Goal: Browse casually: Explore the website without a specific task or goal

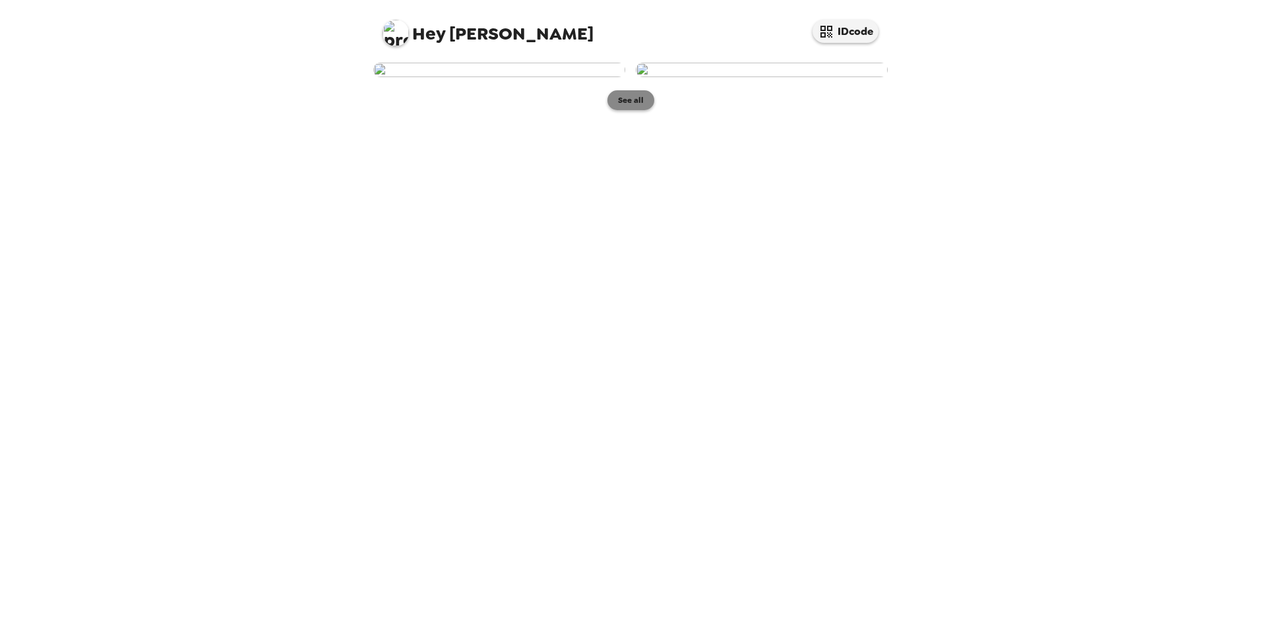
click at [628, 110] on button "See all" at bounding box center [630, 100] width 47 height 20
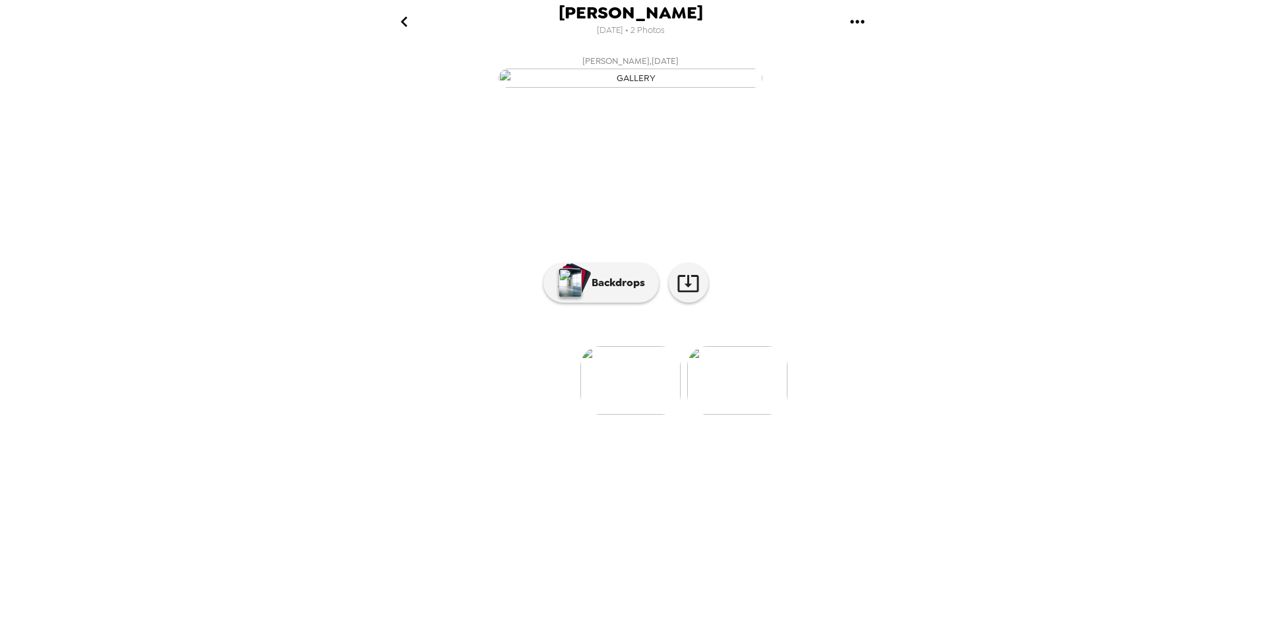
click at [750, 415] on img at bounding box center [737, 380] width 100 height 69
click at [526, 415] on img at bounding box center [525, 380] width 100 height 69
click at [741, 415] on img at bounding box center [737, 380] width 100 height 69
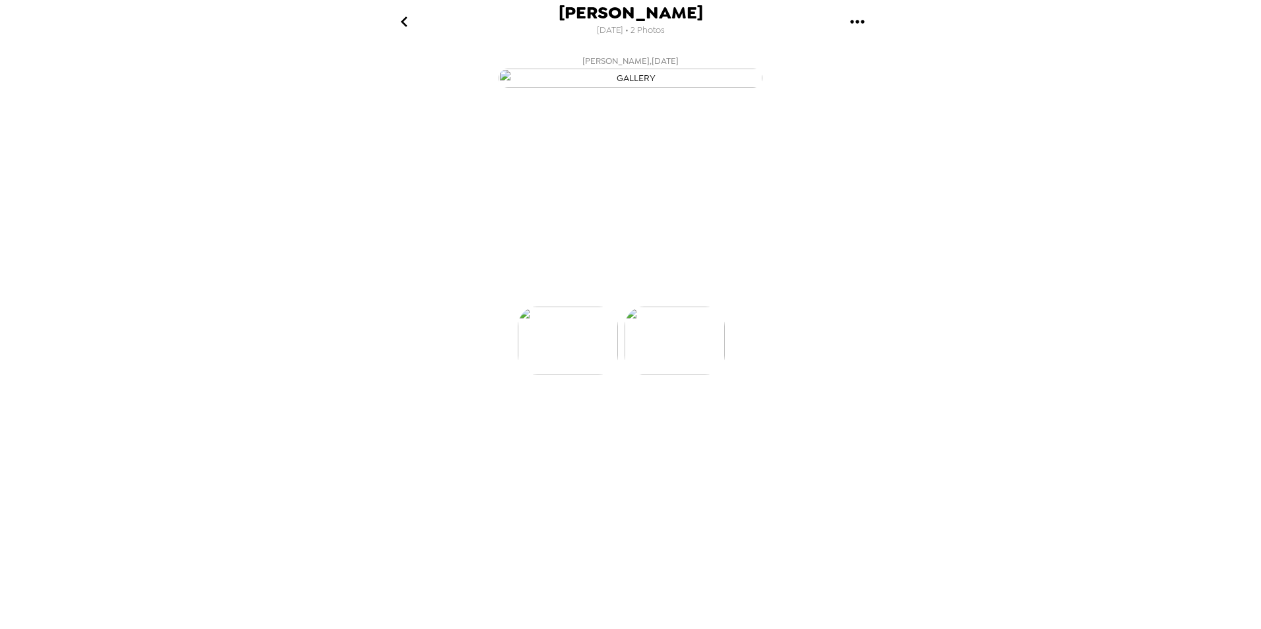
scroll to position [0, 106]
click at [540, 415] on img at bounding box center [525, 380] width 100 height 69
click at [683, 295] on icon at bounding box center [688, 283] width 23 height 23
click at [609, 291] on p "Backdrops" at bounding box center [615, 283] width 60 height 16
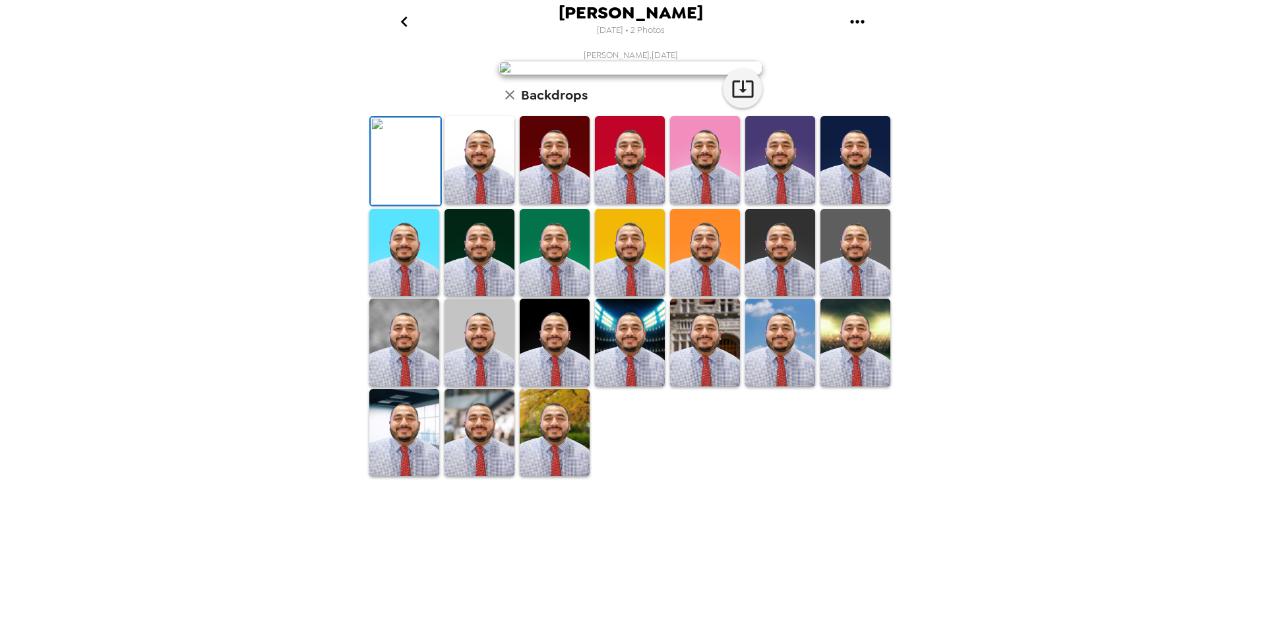
scroll to position [163, 0]
click at [497, 297] on img at bounding box center [479, 253] width 70 height 88
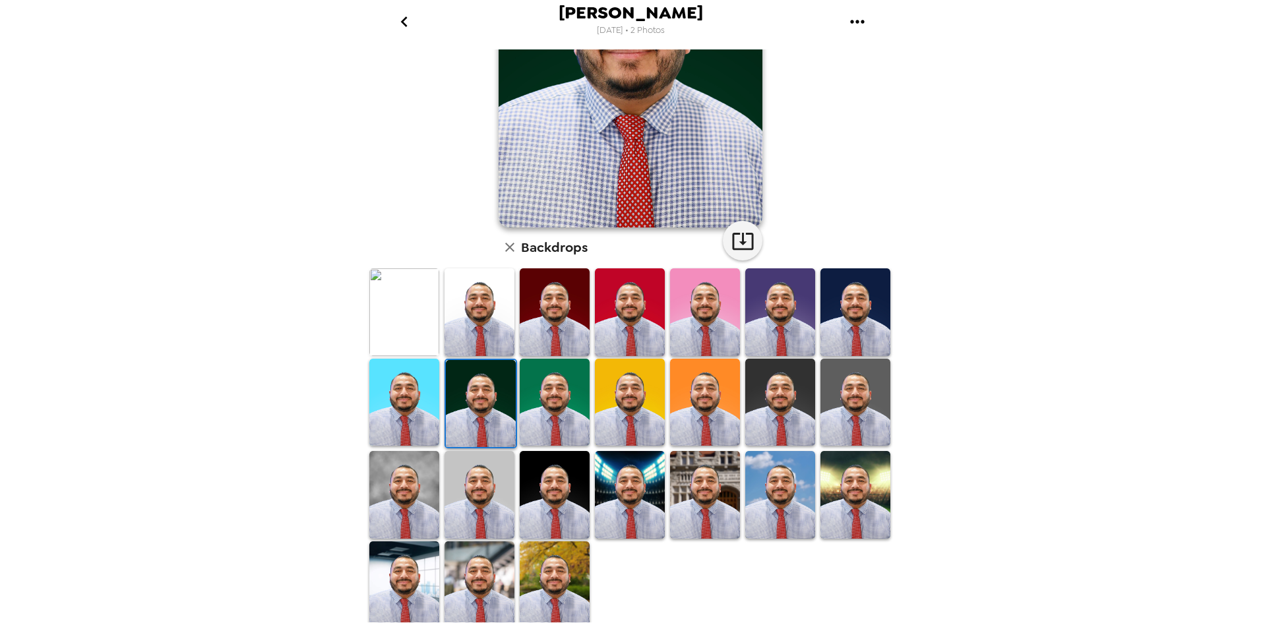
click at [839, 402] on img at bounding box center [855, 403] width 70 height 88
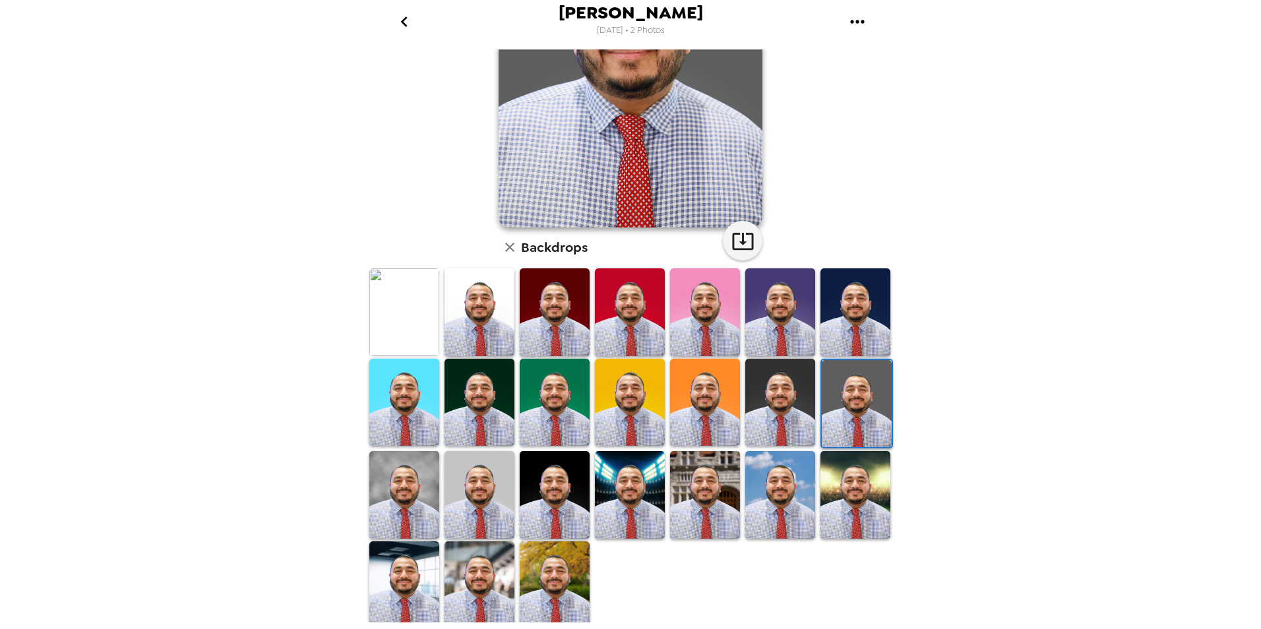
click at [615, 467] on img at bounding box center [630, 495] width 70 height 88
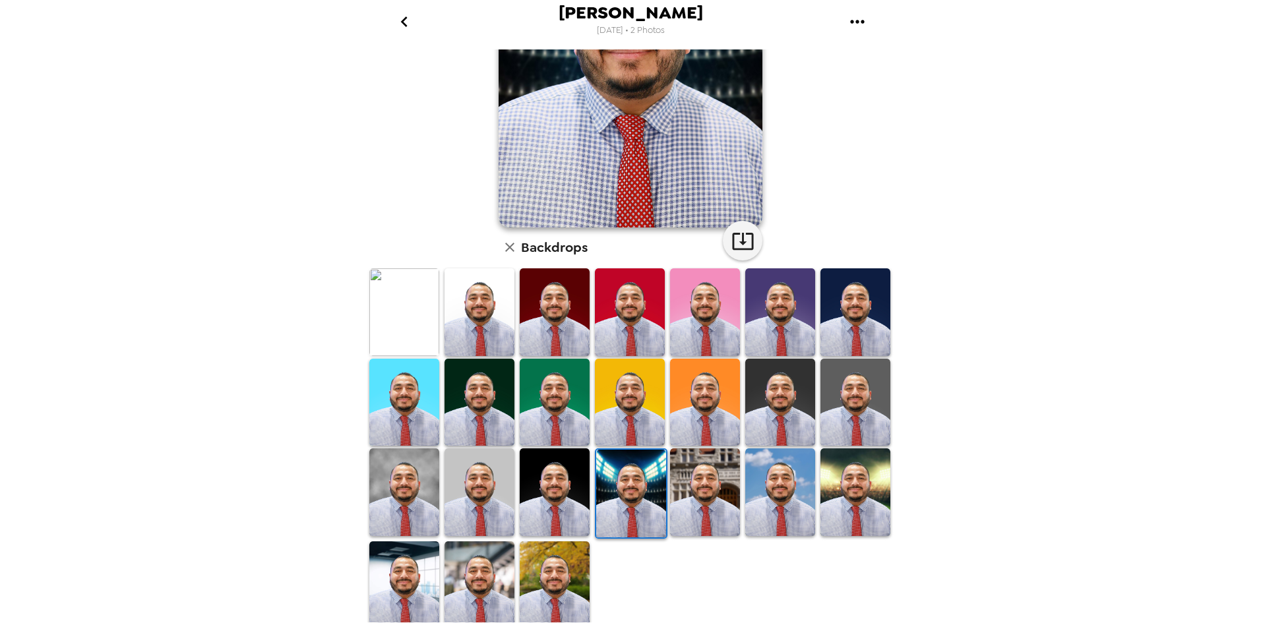
click at [770, 477] on img at bounding box center [780, 492] width 70 height 88
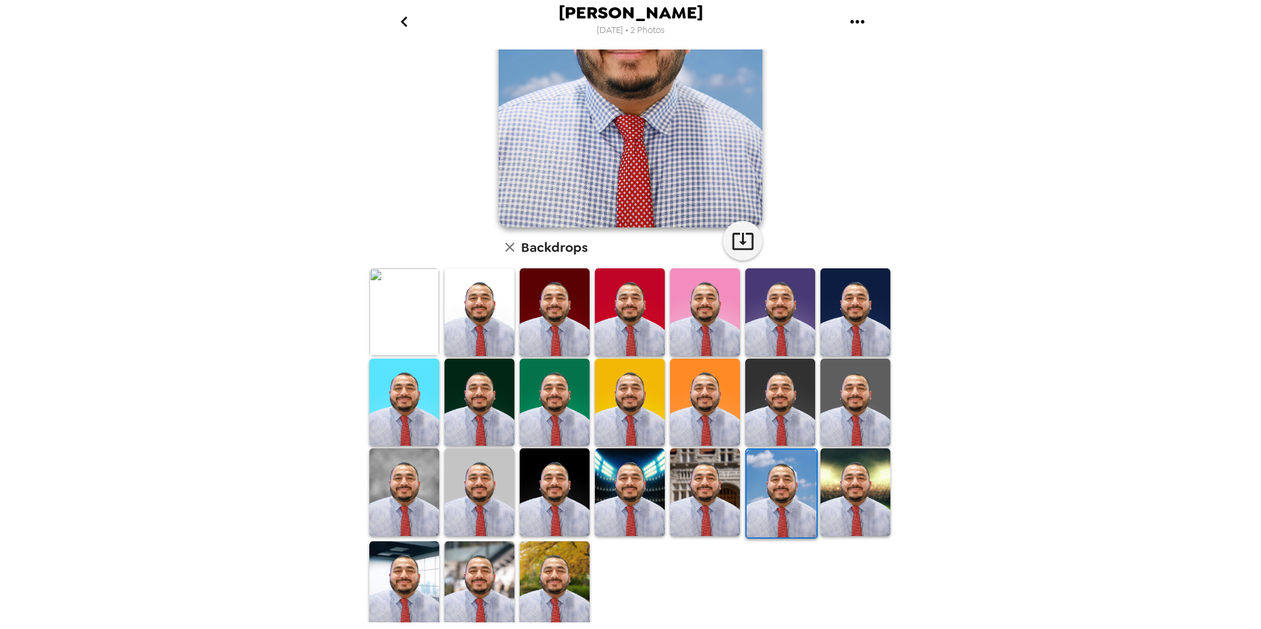
click at [483, 556] on img at bounding box center [479, 585] width 70 height 88
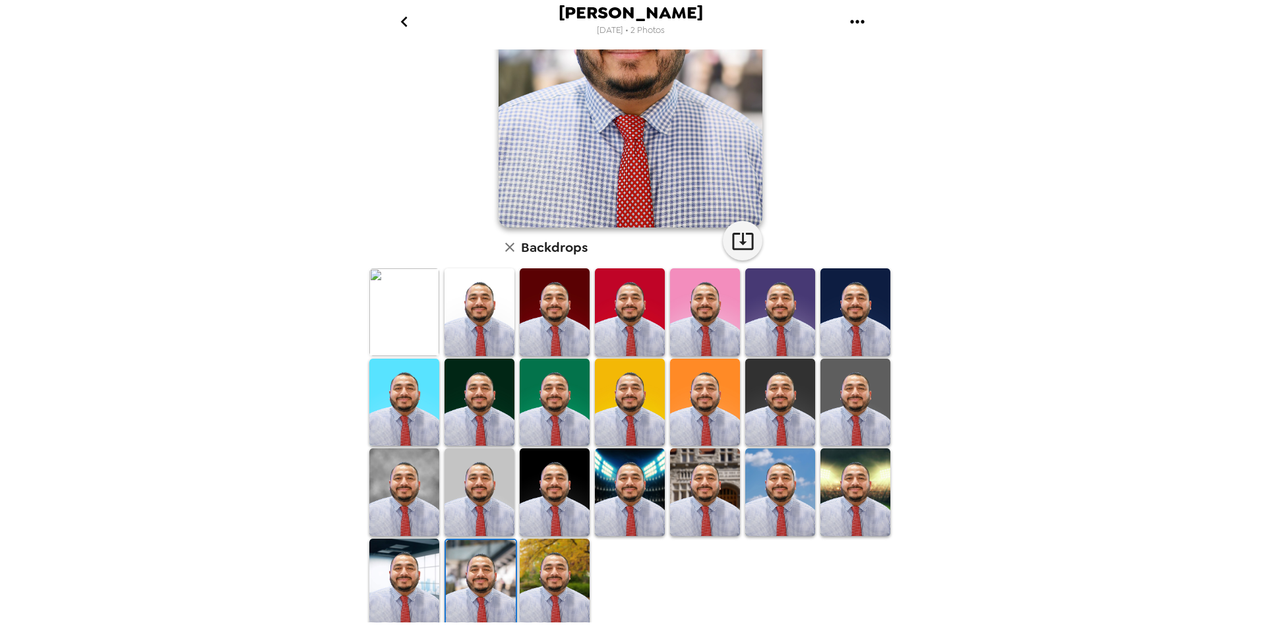
click at [404, 563] on img at bounding box center [404, 583] width 70 height 88
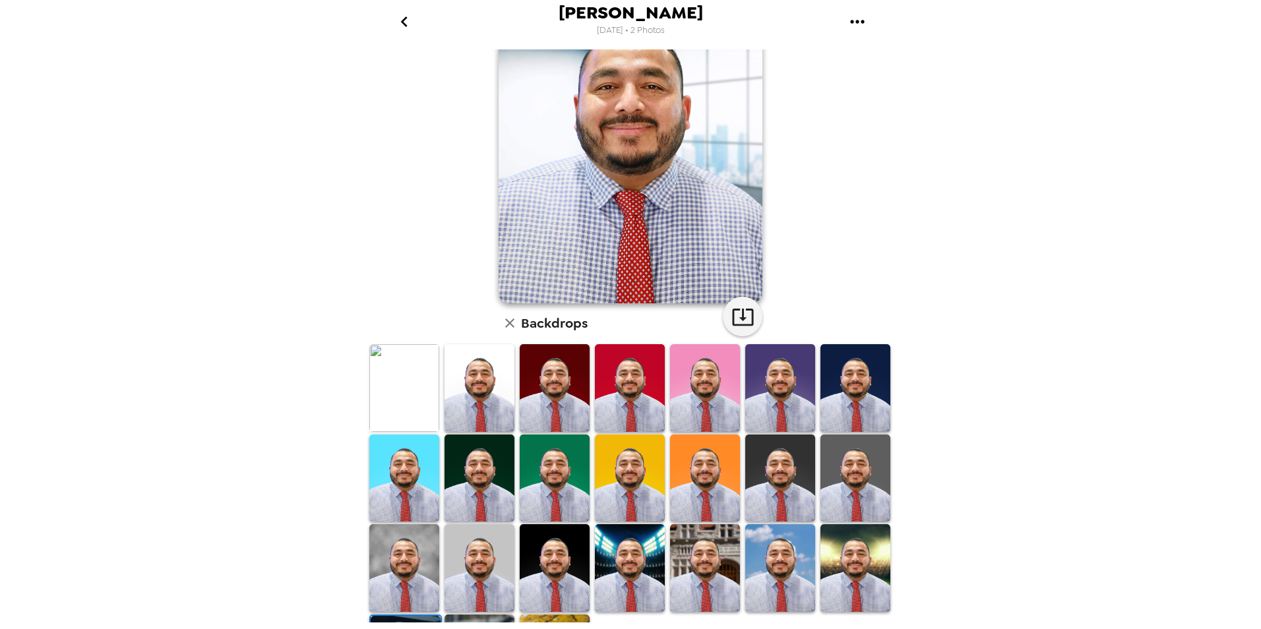
scroll to position [0, 0]
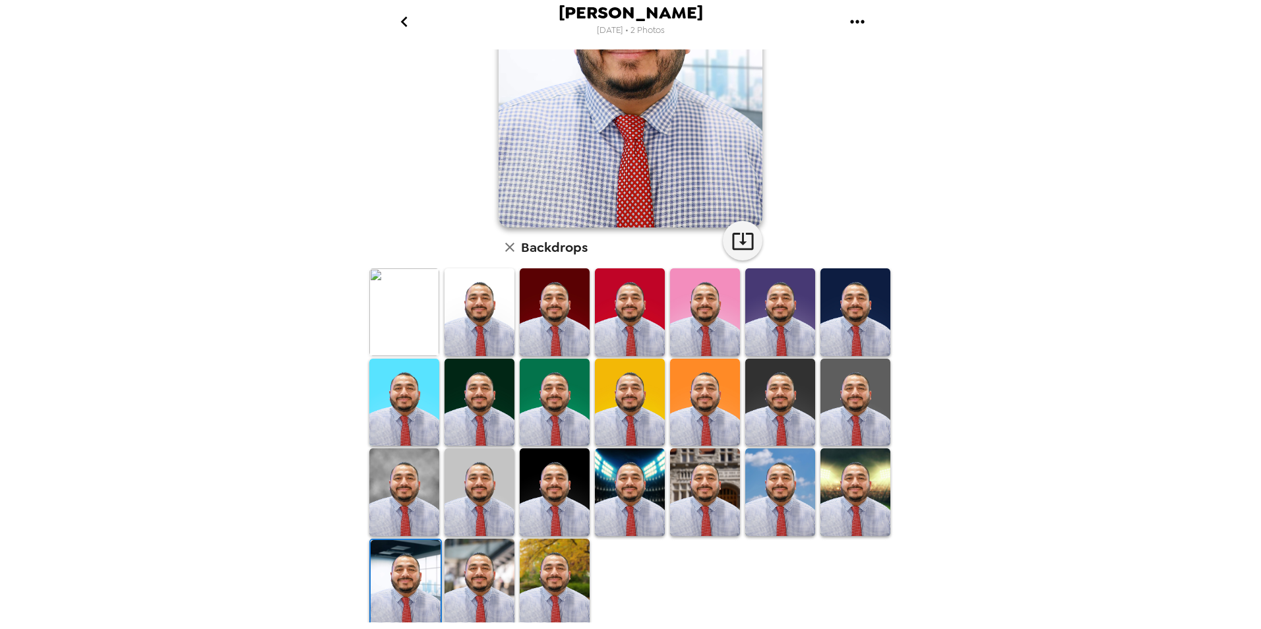
click at [561, 561] on img at bounding box center [555, 583] width 70 height 88
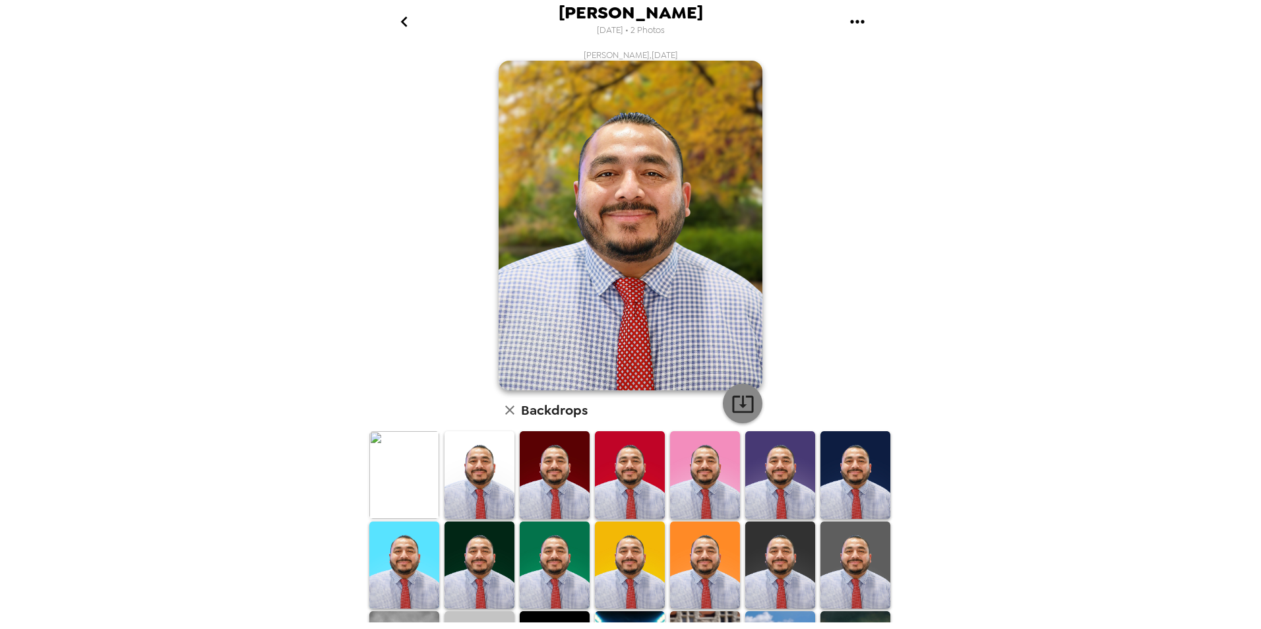
click at [737, 398] on icon "button" at bounding box center [742, 404] width 21 height 17
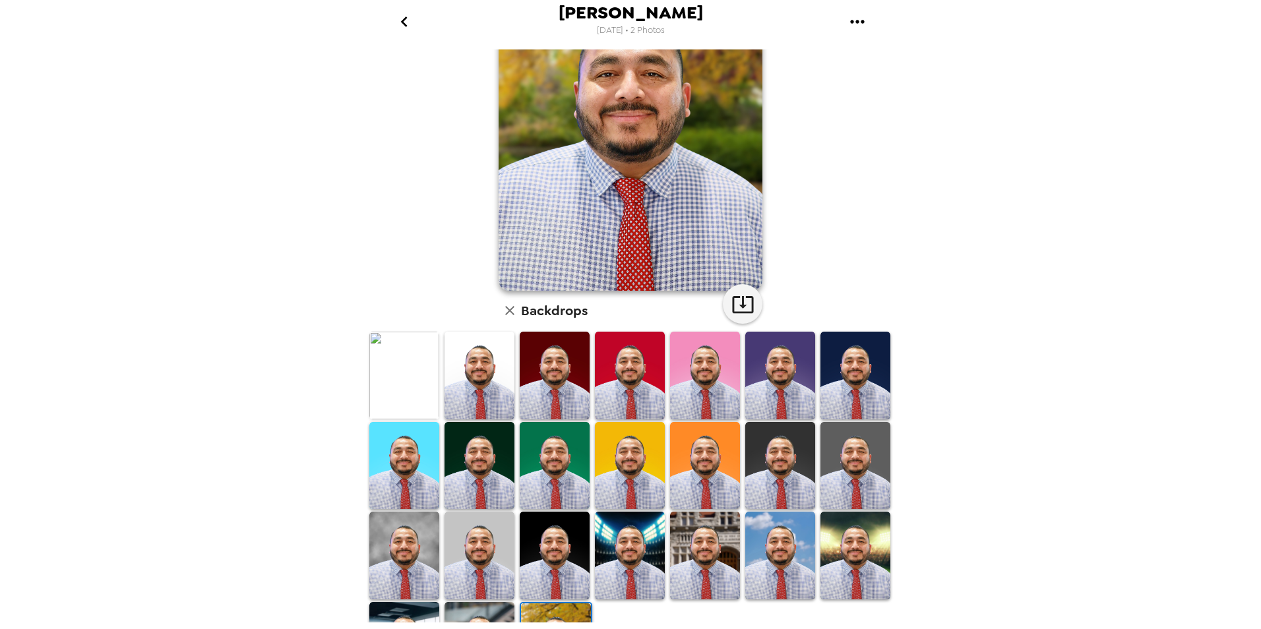
scroll to position [163, 0]
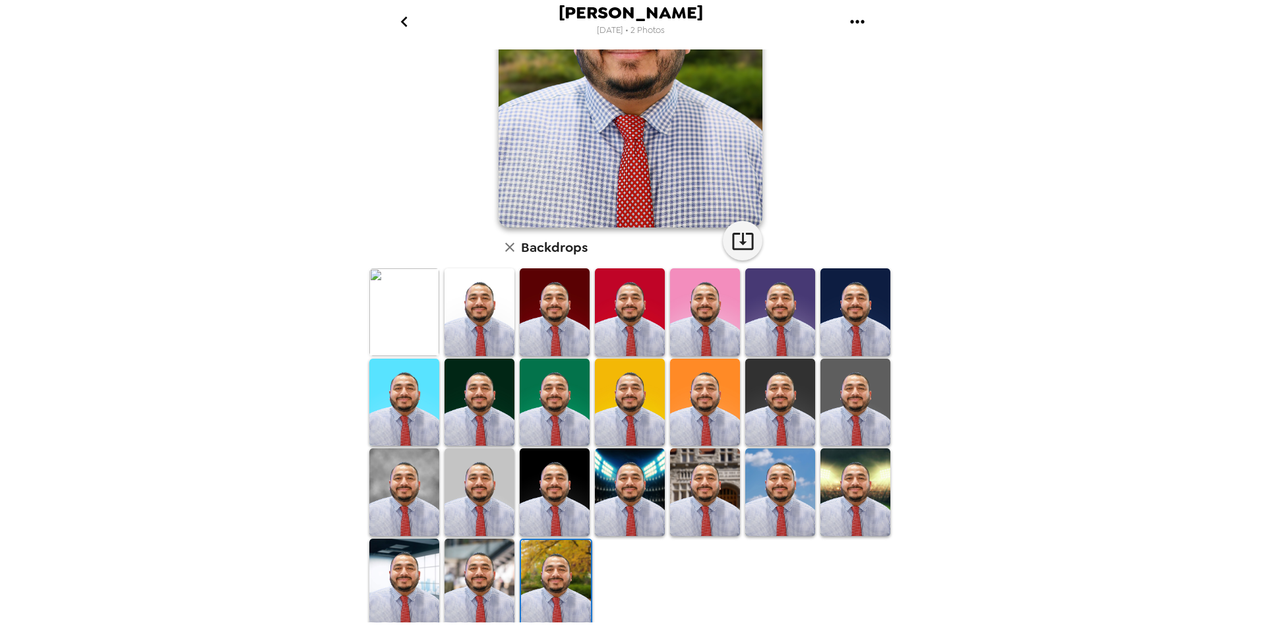
click at [421, 486] on img at bounding box center [404, 492] width 70 height 88
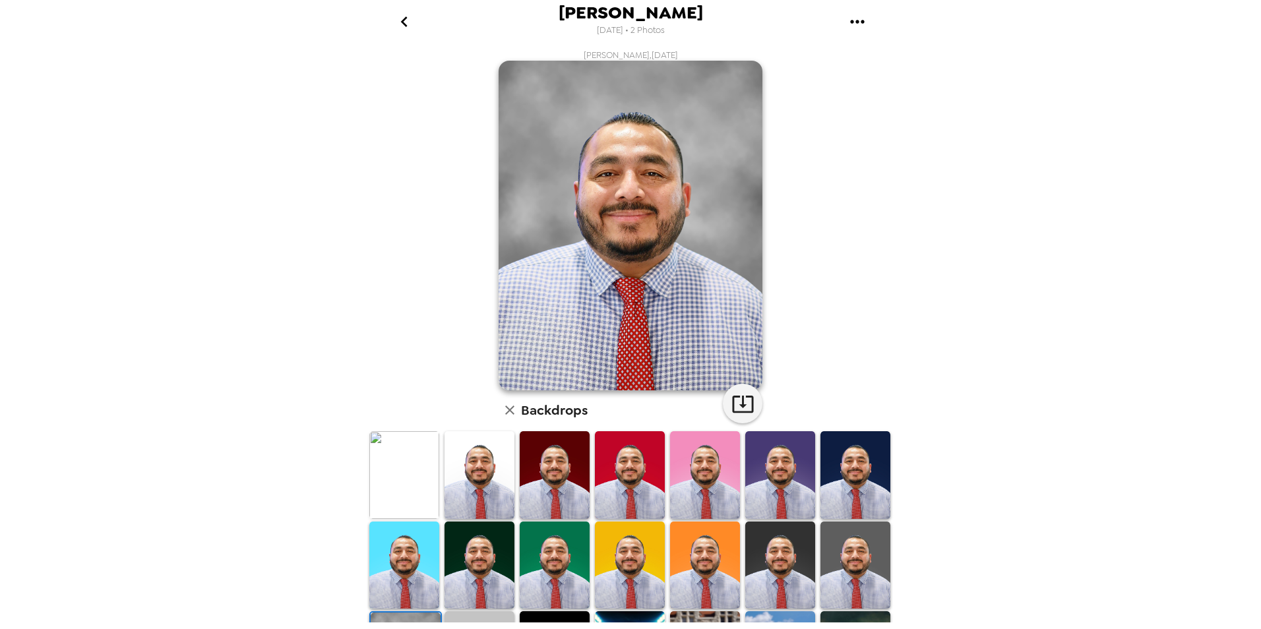
scroll to position [163, 0]
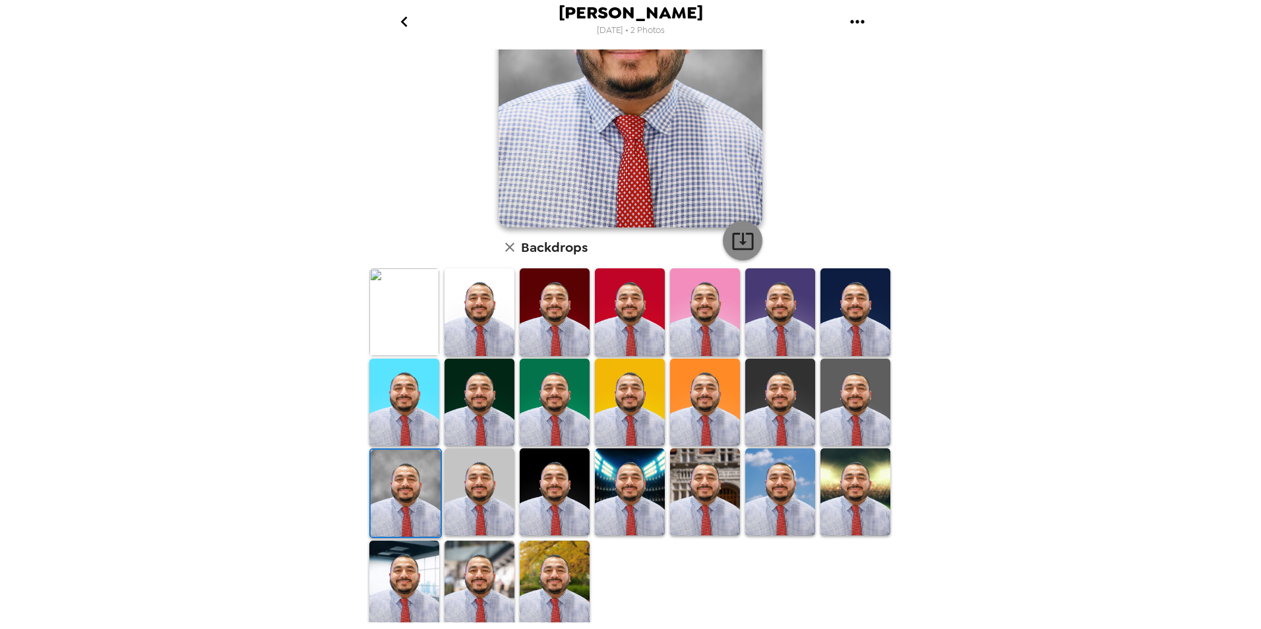
click at [740, 238] on icon "button" at bounding box center [742, 240] width 23 height 23
click at [695, 462] on img at bounding box center [705, 491] width 70 height 87
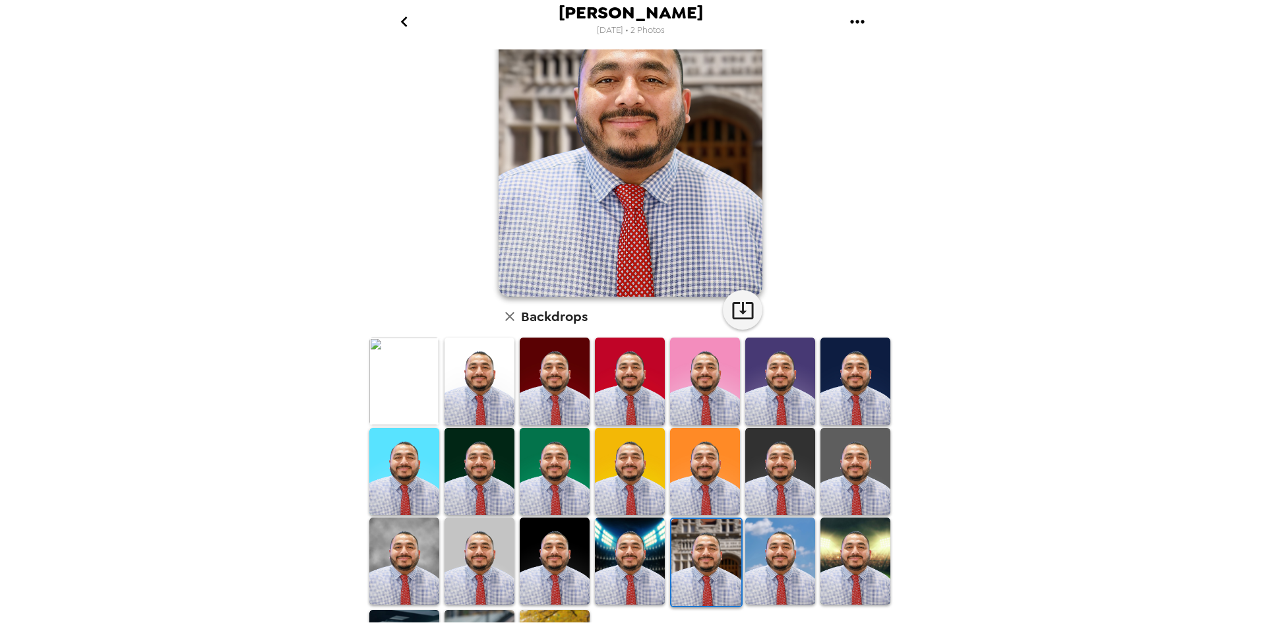
scroll to position [0, 0]
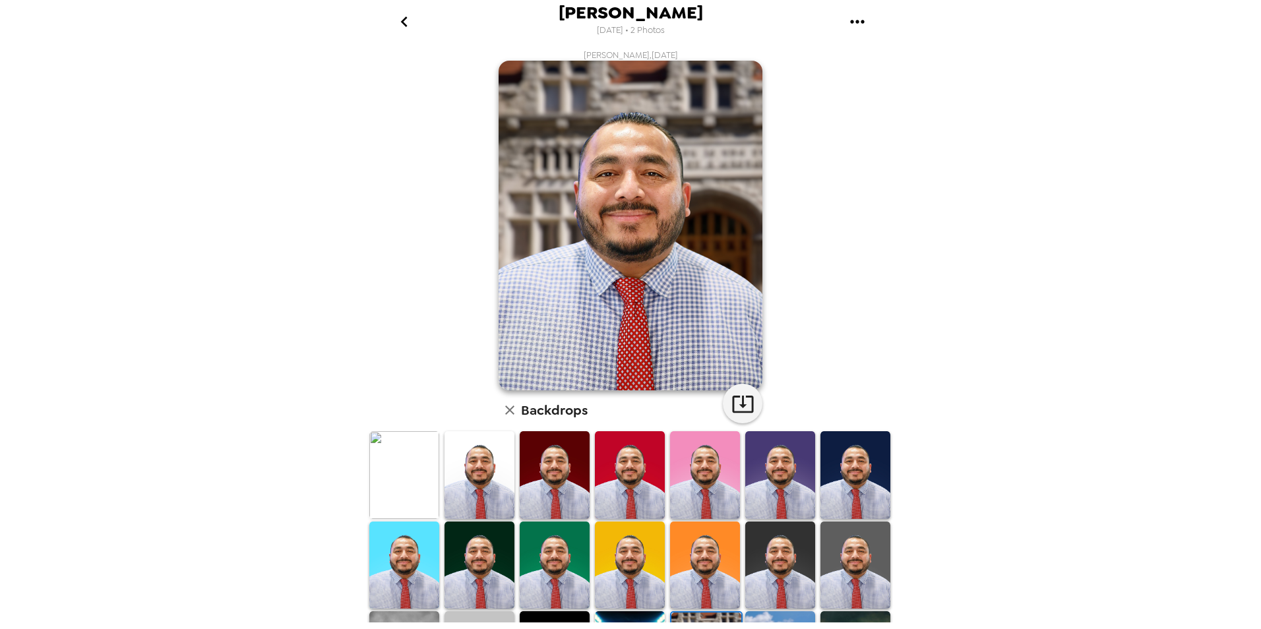
click at [842, 477] on img at bounding box center [855, 474] width 70 height 87
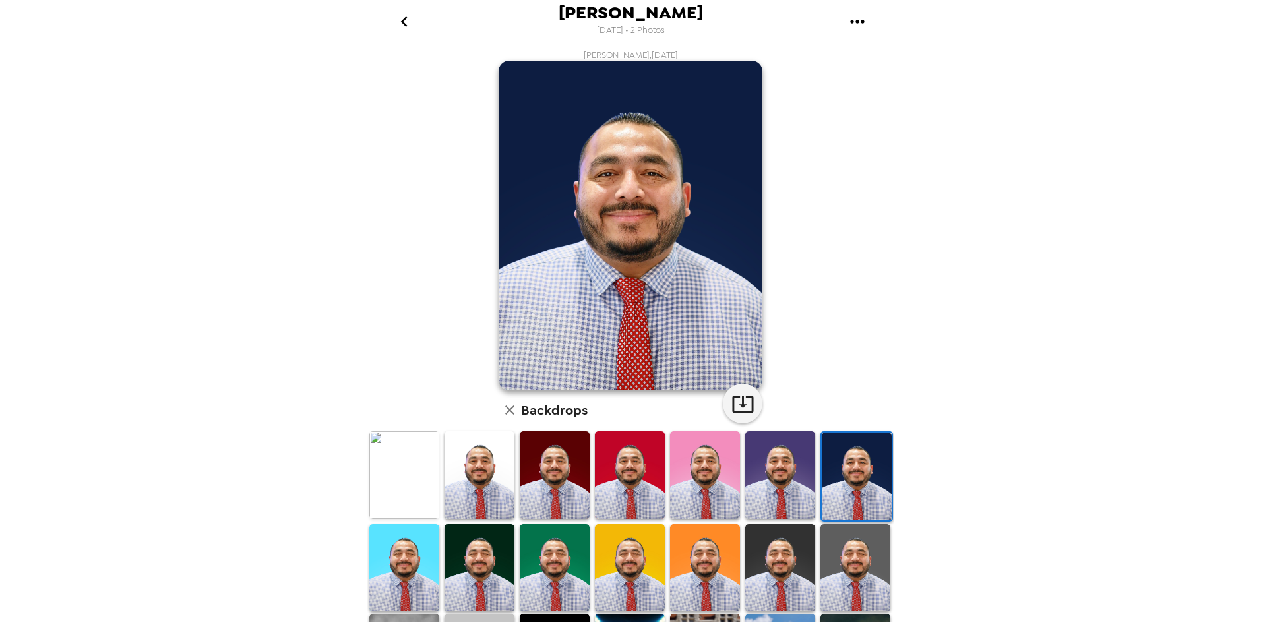
click at [745, 466] on img at bounding box center [780, 474] width 70 height 87
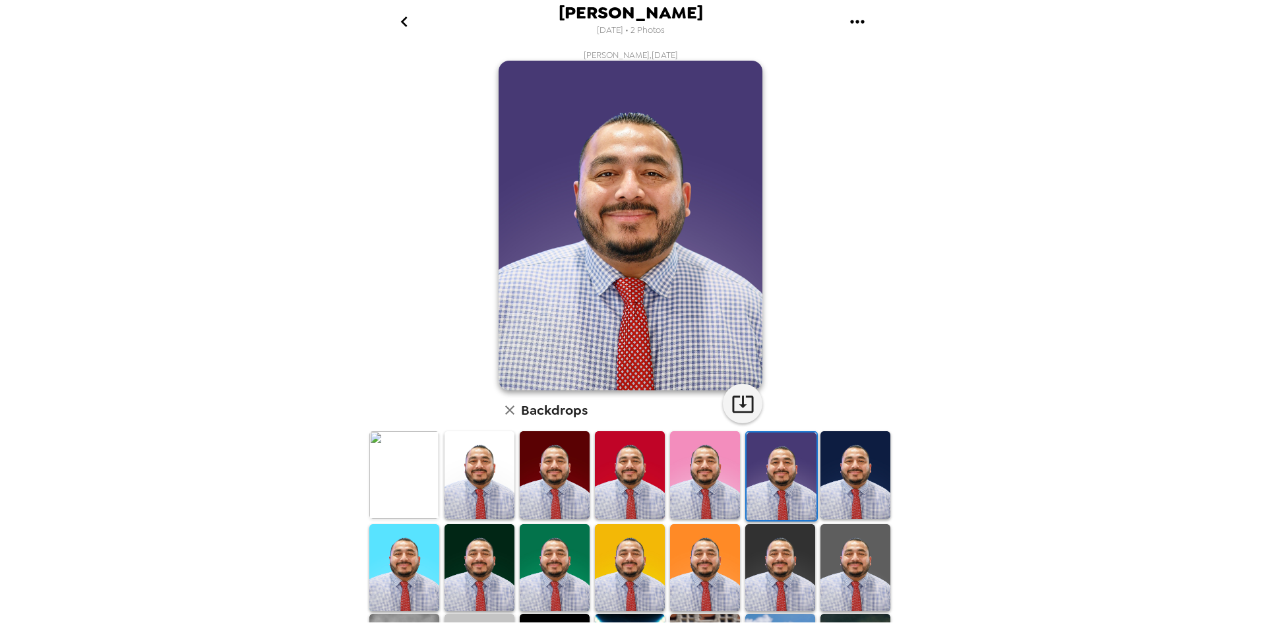
click at [560, 456] on img at bounding box center [555, 474] width 70 height 87
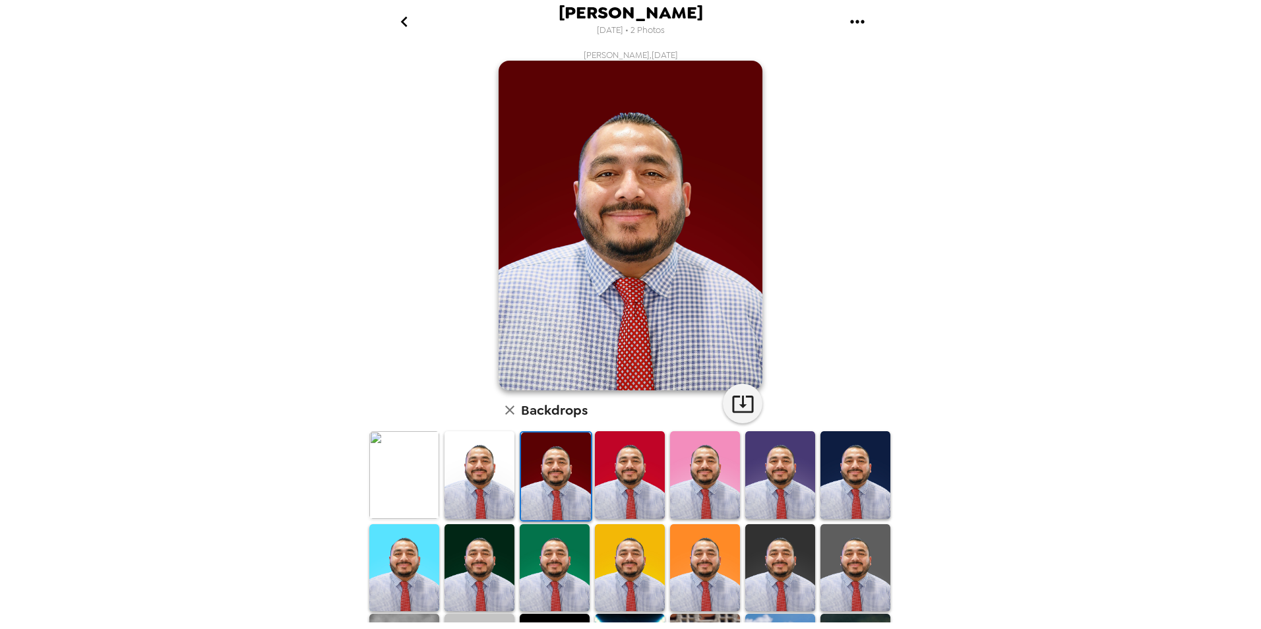
click at [487, 468] on img at bounding box center [479, 474] width 70 height 87
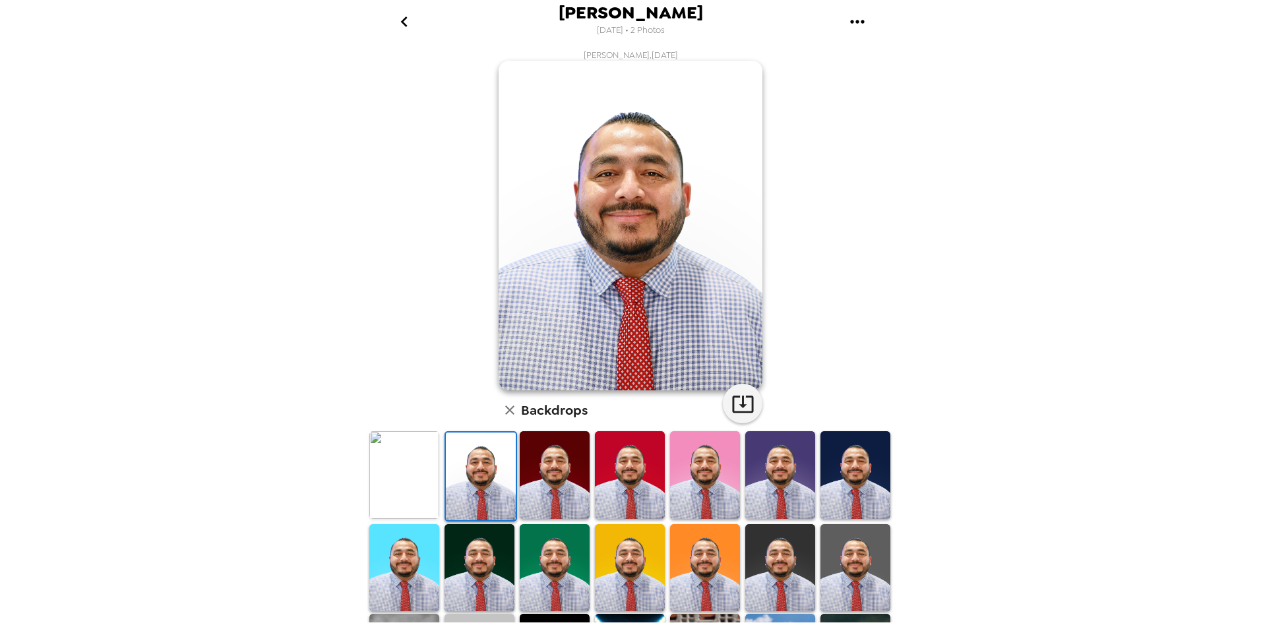
click at [418, 474] on img at bounding box center [404, 474] width 70 height 87
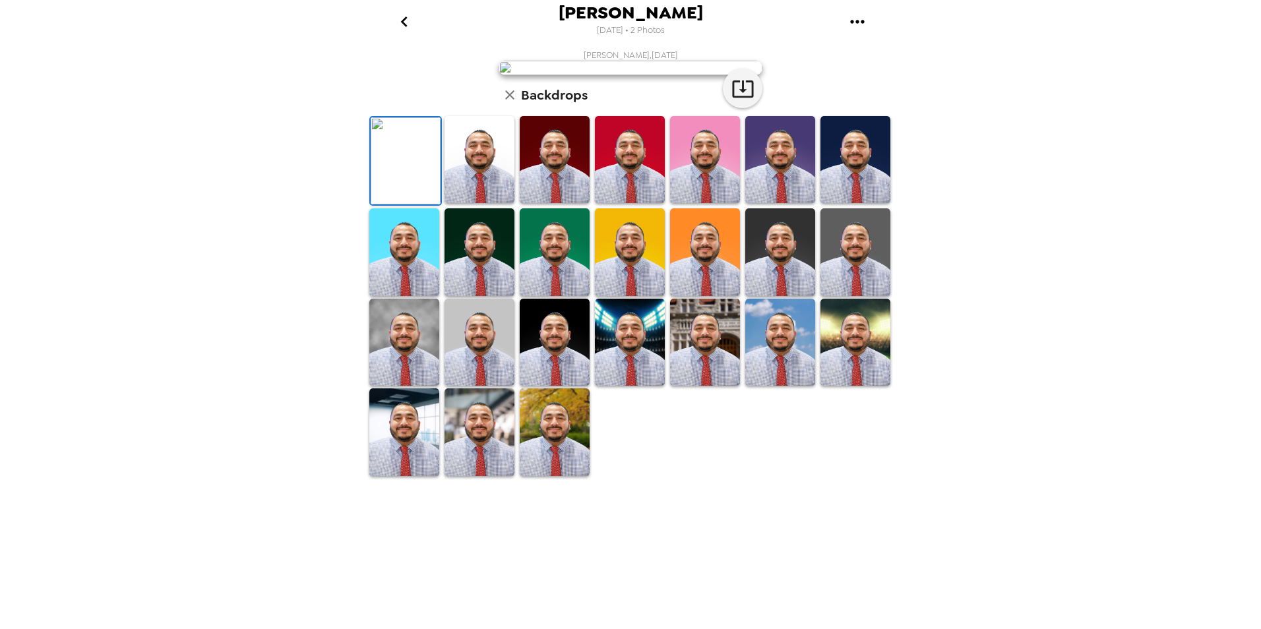
click at [621, 75] on img at bounding box center [631, 68] width 264 height 15
click at [614, 75] on img at bounding box center [631, 68] width 264 height 15
click at [390, 386] on img at bounding box center [404, 342] width 70 height 87
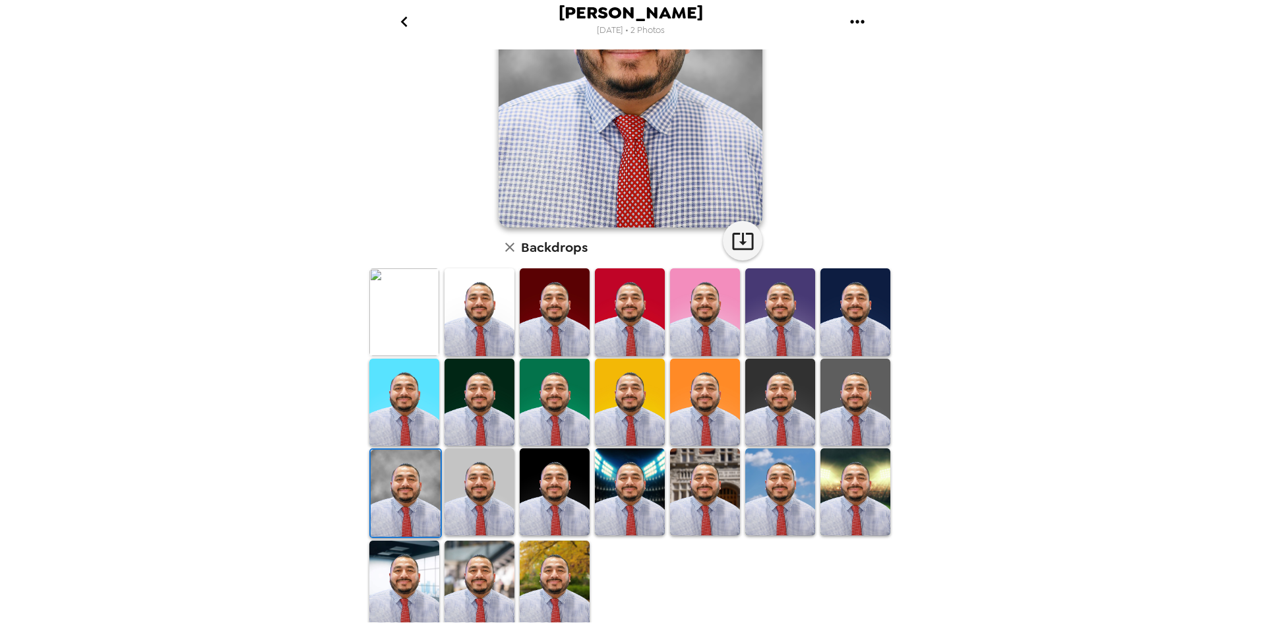
click at [849, 506] on img at bounding box center [855, 491] width 70 height 87
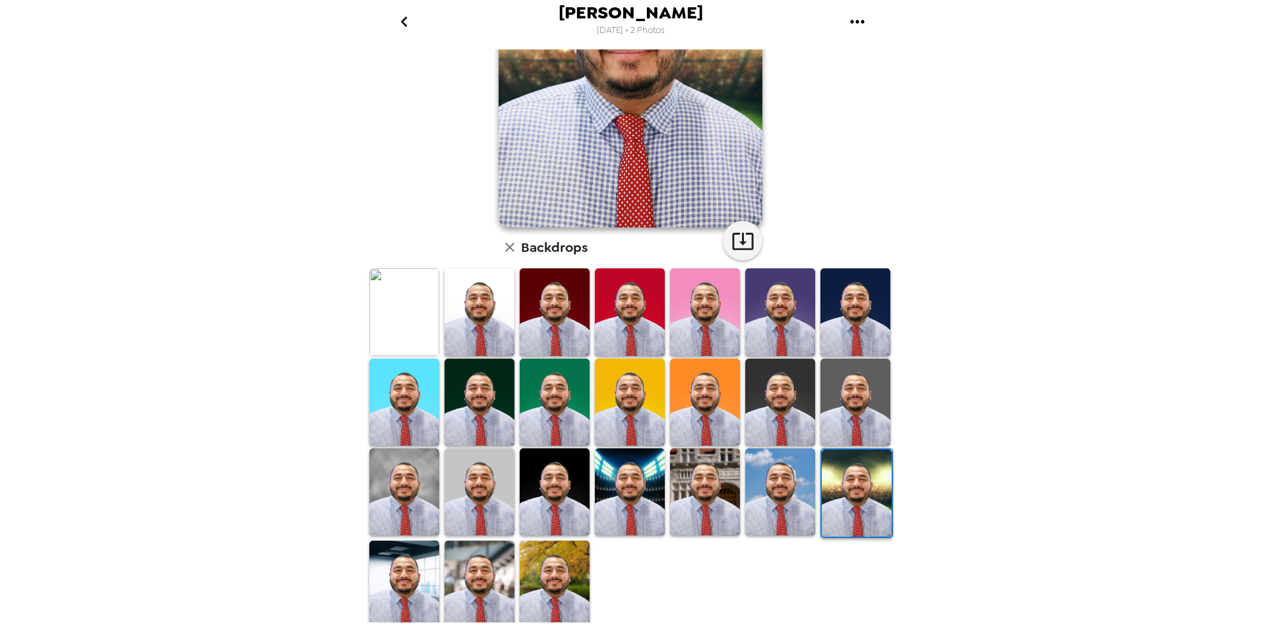
scroll to position [0, 0]
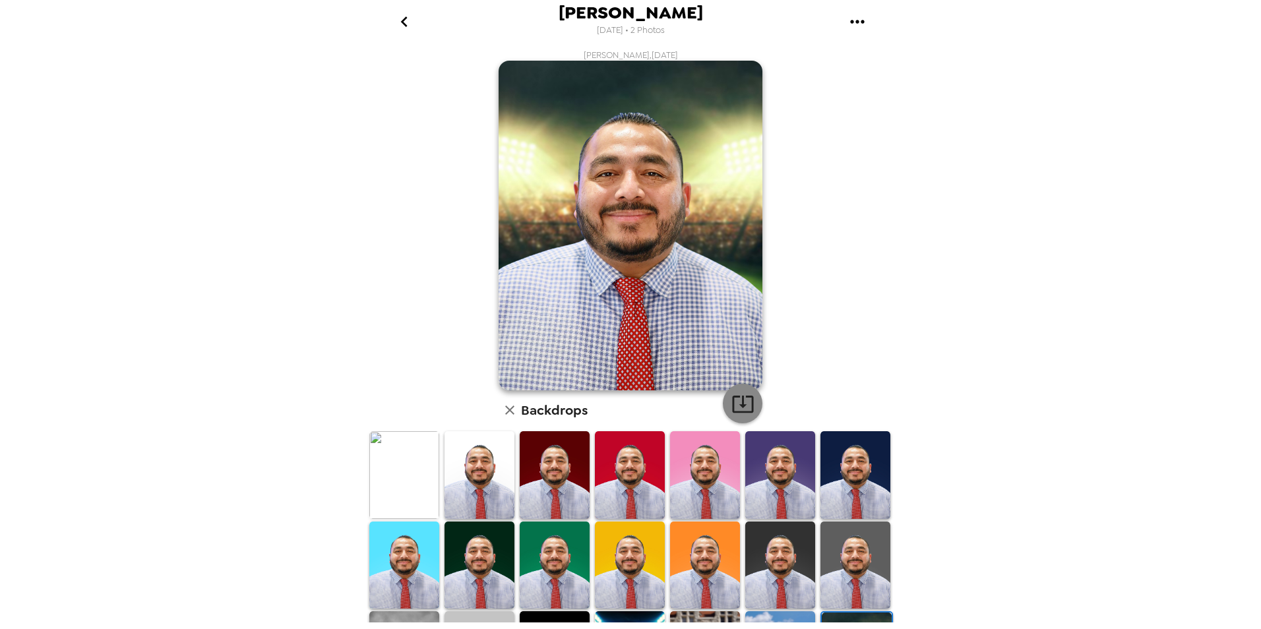
click at [733, 411] on icon "button" at bounding box center [742, 403] width 23 height 23
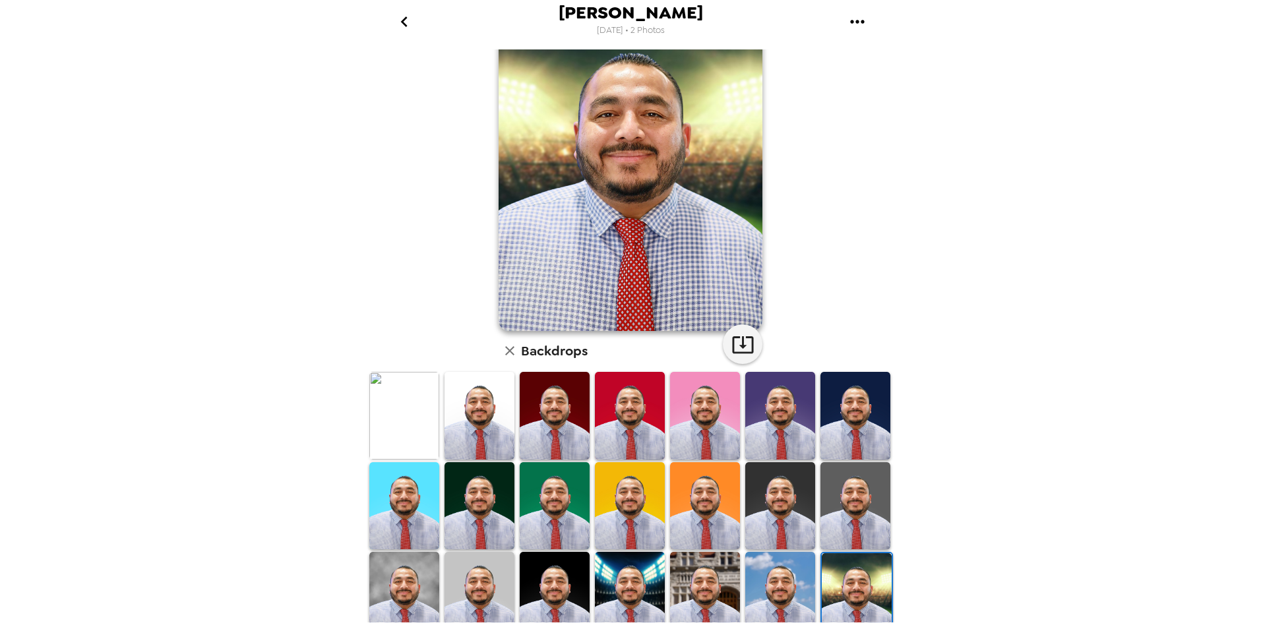
scroll to position [132, 0]
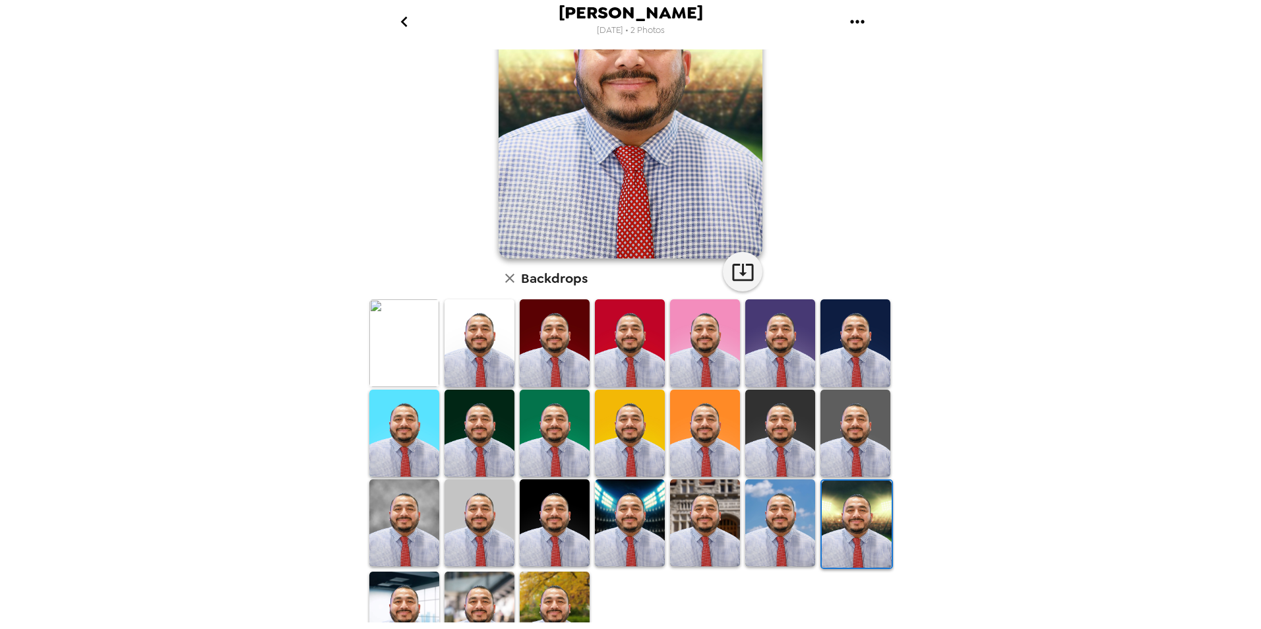
click at [784, 500] on img at bounding box center [780, 522] width 70 height 87
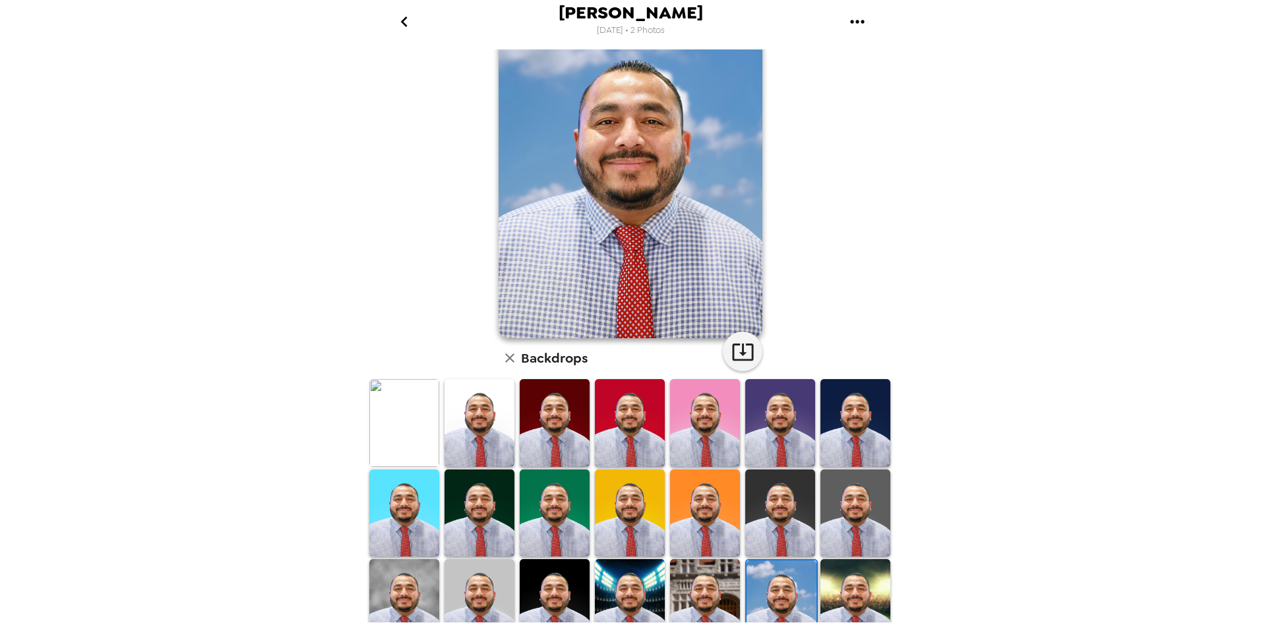
scroll to position [0, 0]
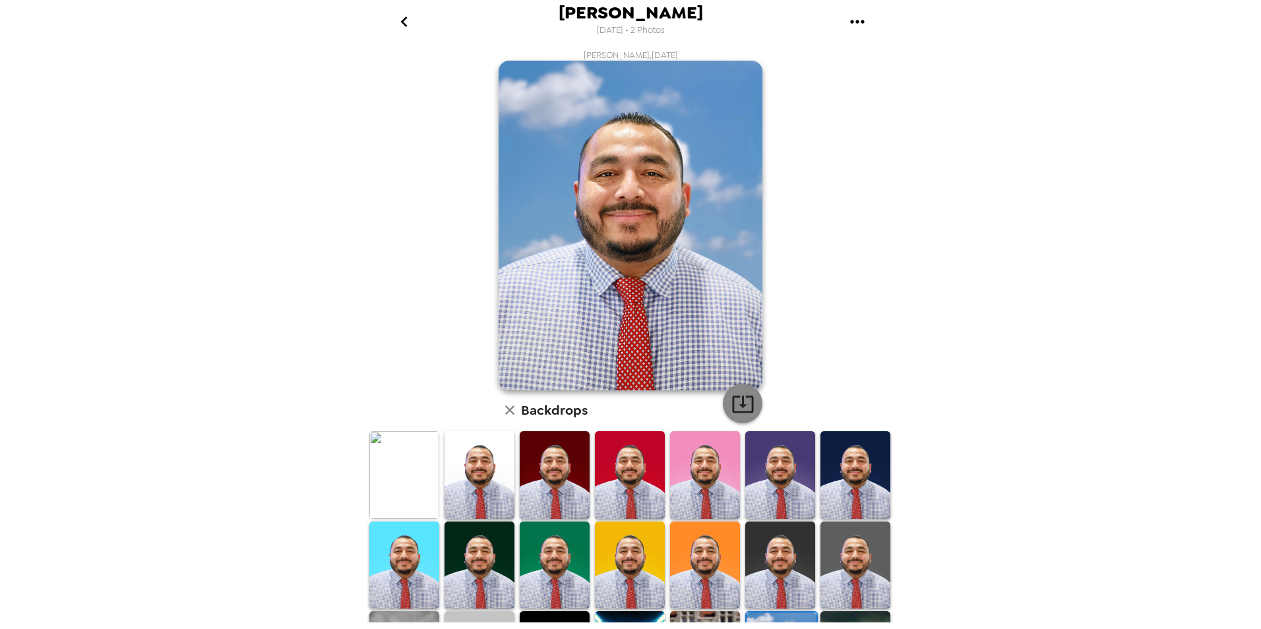
click at [736, 400] on icon "button" at bounding box center [742, 403] width 23 height 23
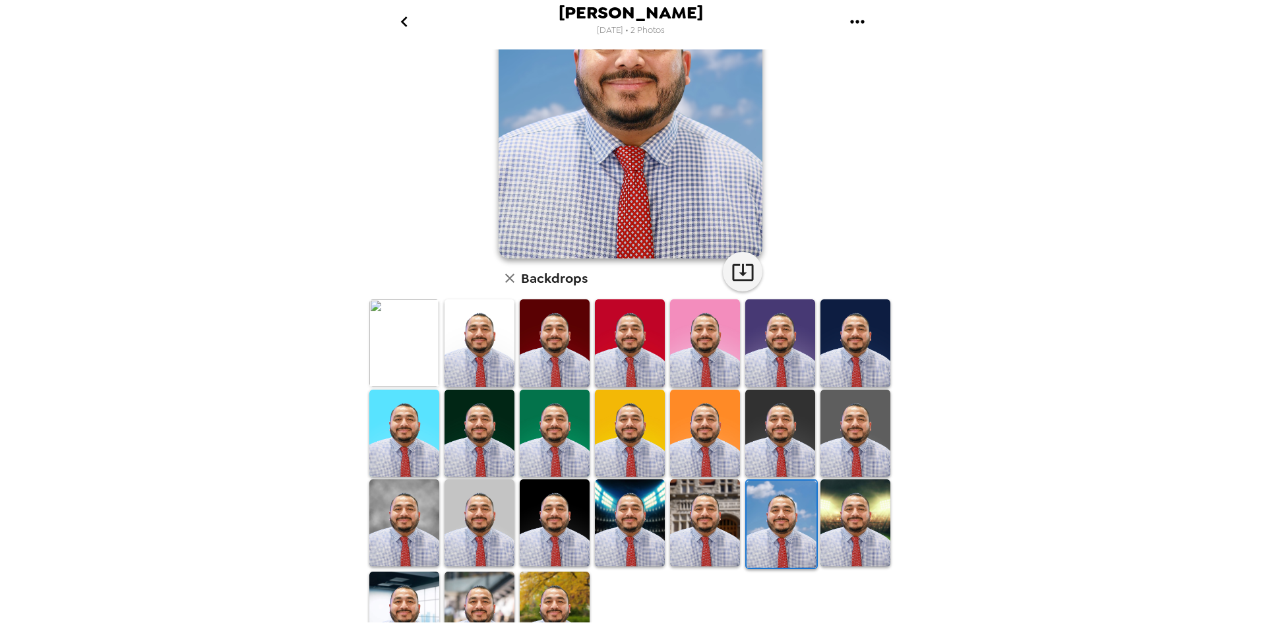
scroll to position [163, 0]
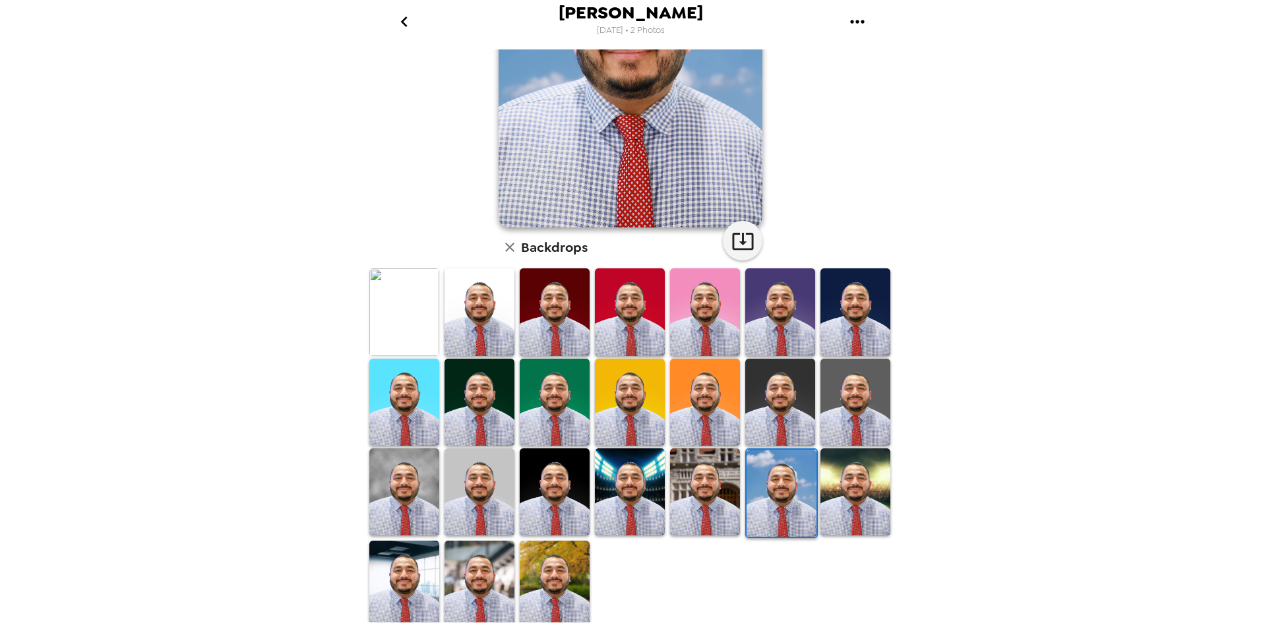
click at [489, 386] on img at bounding box center [479, 402] width 70 height 87
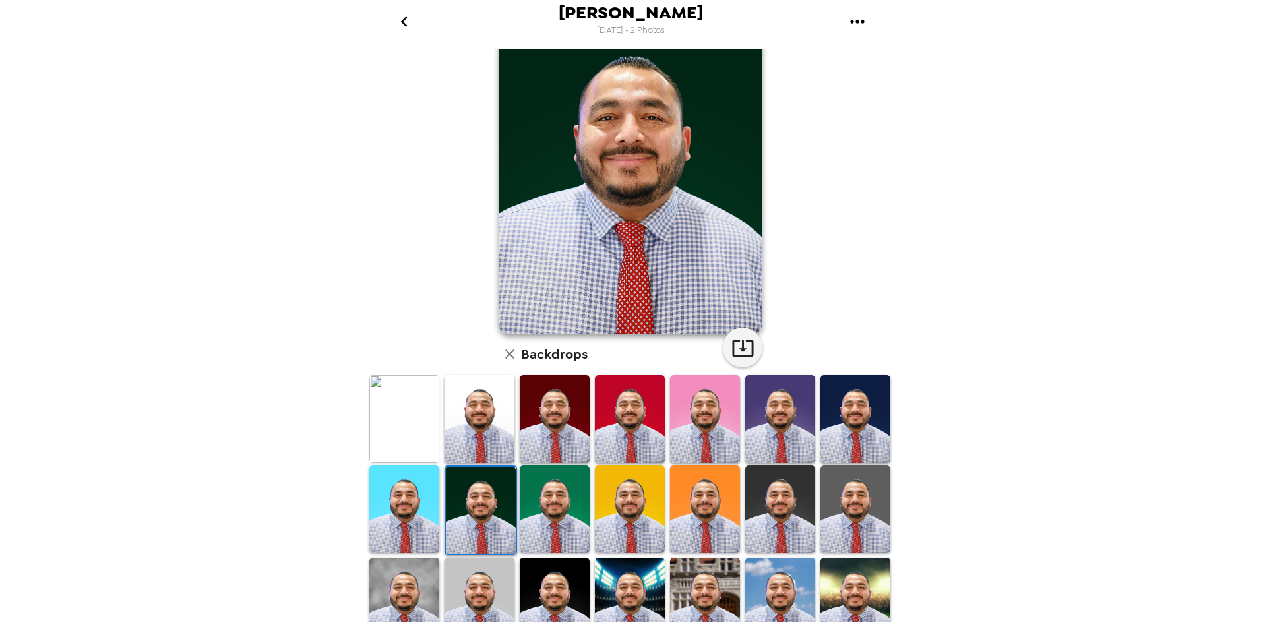
scroll to position [0, 0]
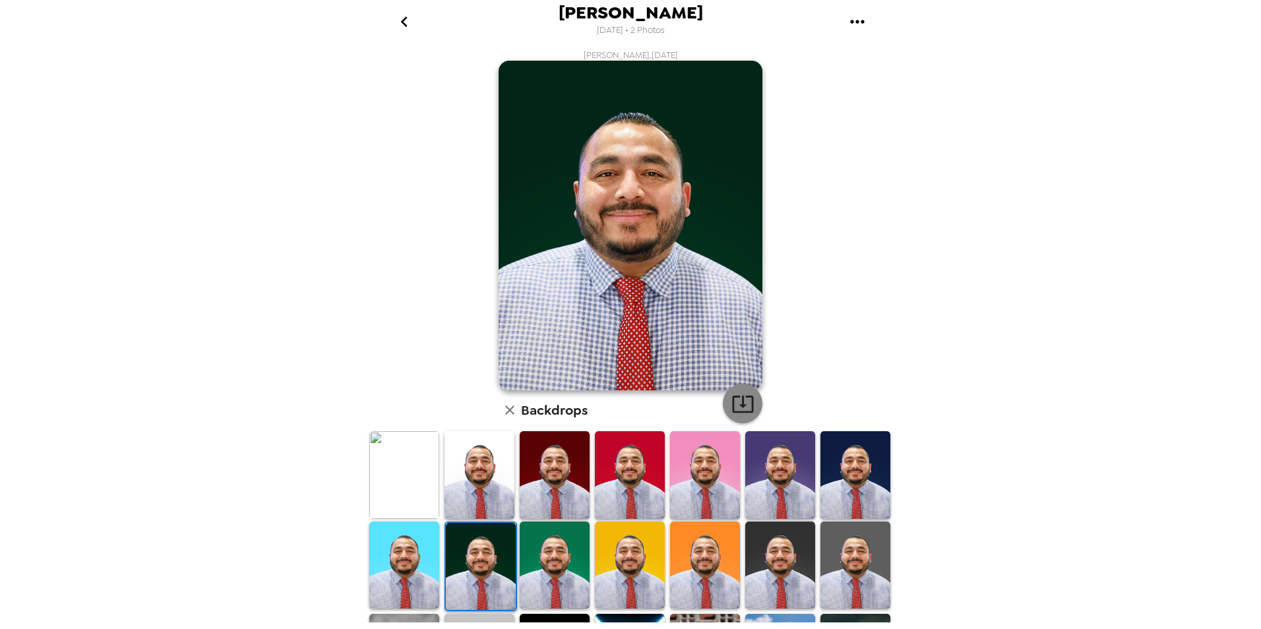
click at [739, 398] on icon "button" at bounding box center [742, 403] width 23 height 23
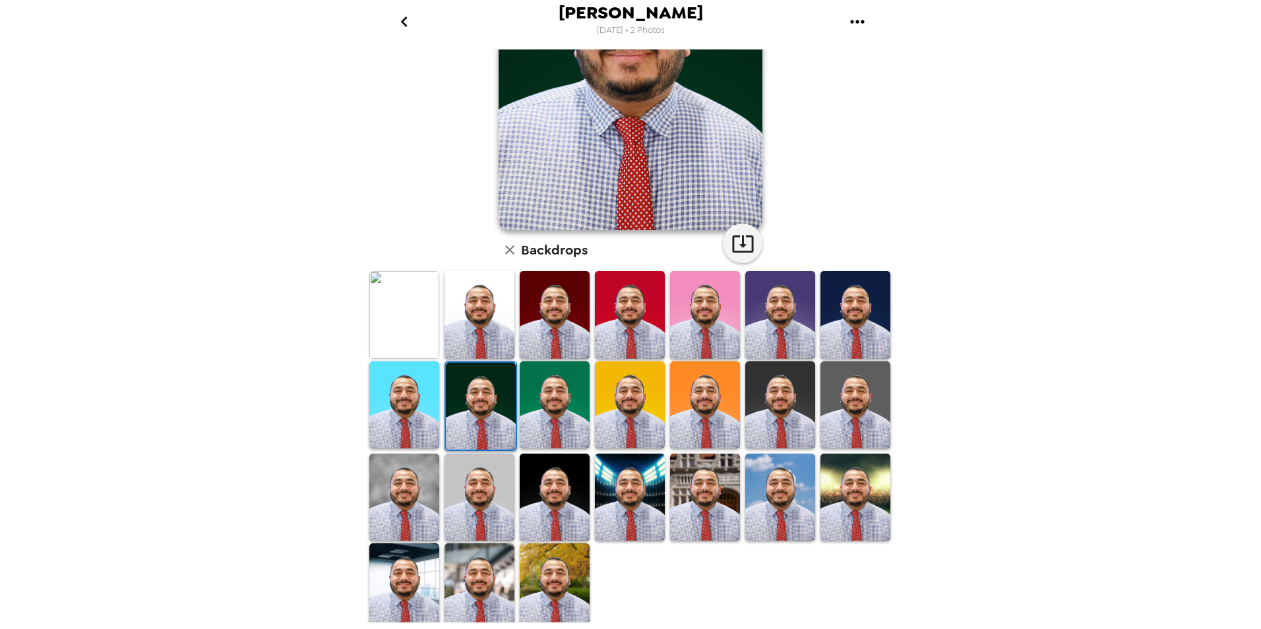
scroll to position [163, 0]
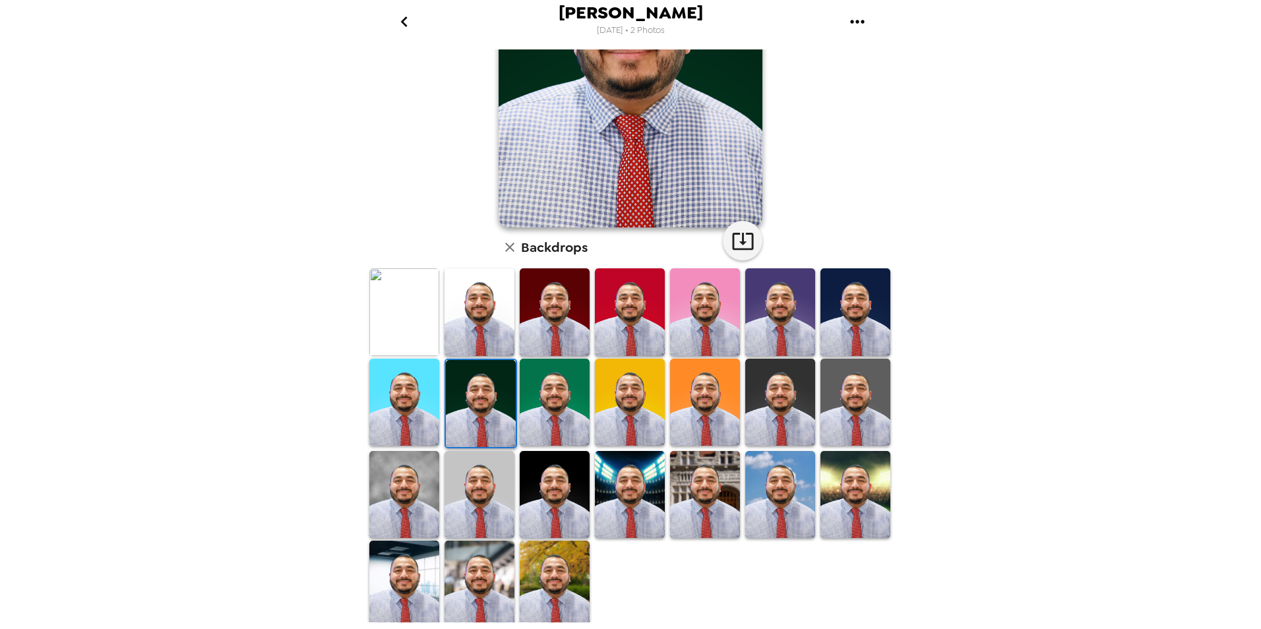
click at [406, 311] on img at bounding box center [404, 311] width 70 height 87
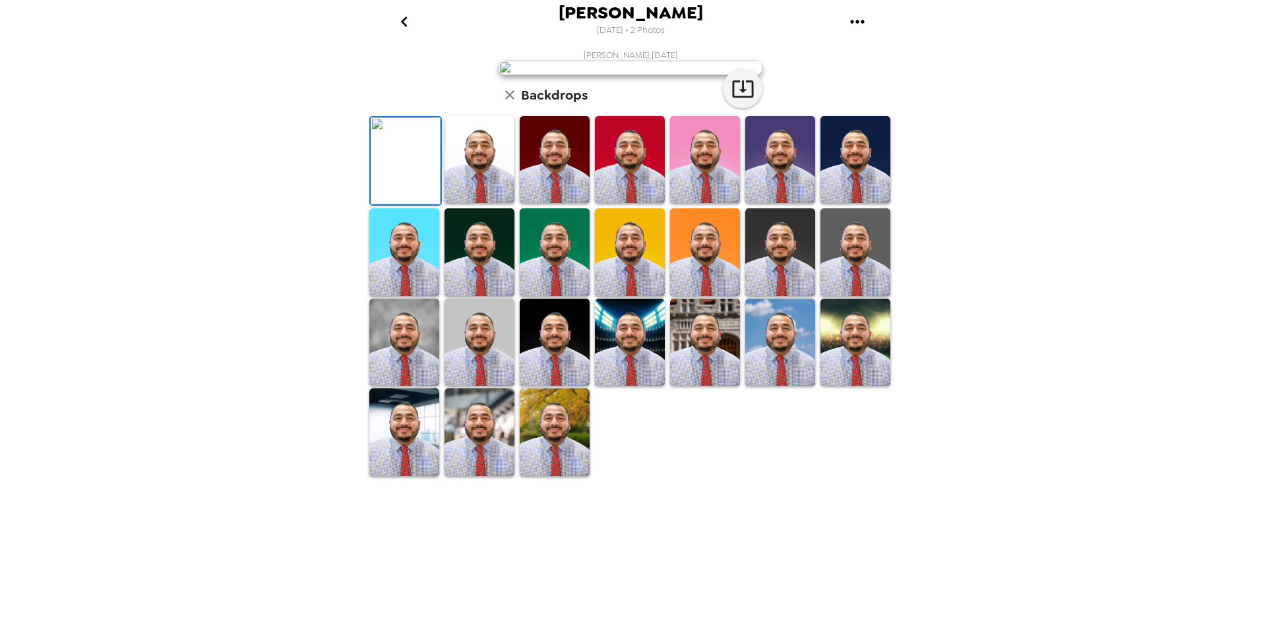
click at [472, 203] on img at bounding box center [479, 159] width 70 height 87
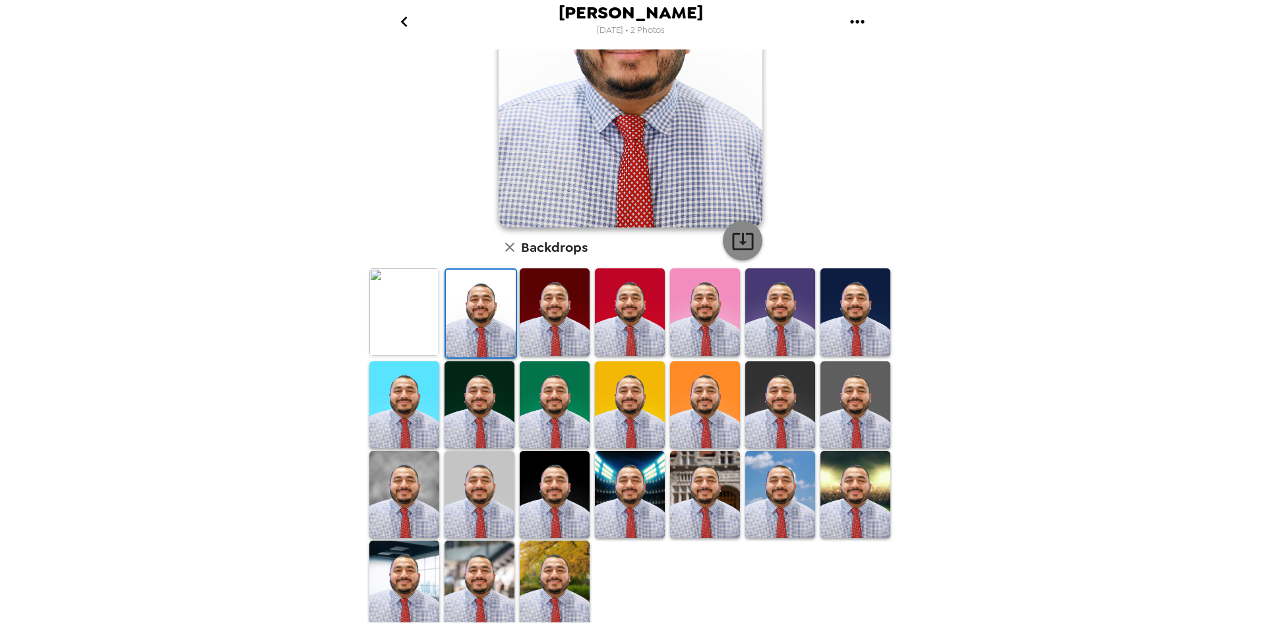
click at [737, 239] on icon "button" at bounding box center [742, 241] width 21 height 17
click at [568, 457] on img at bounding box center [555, 494] width 70 height 87
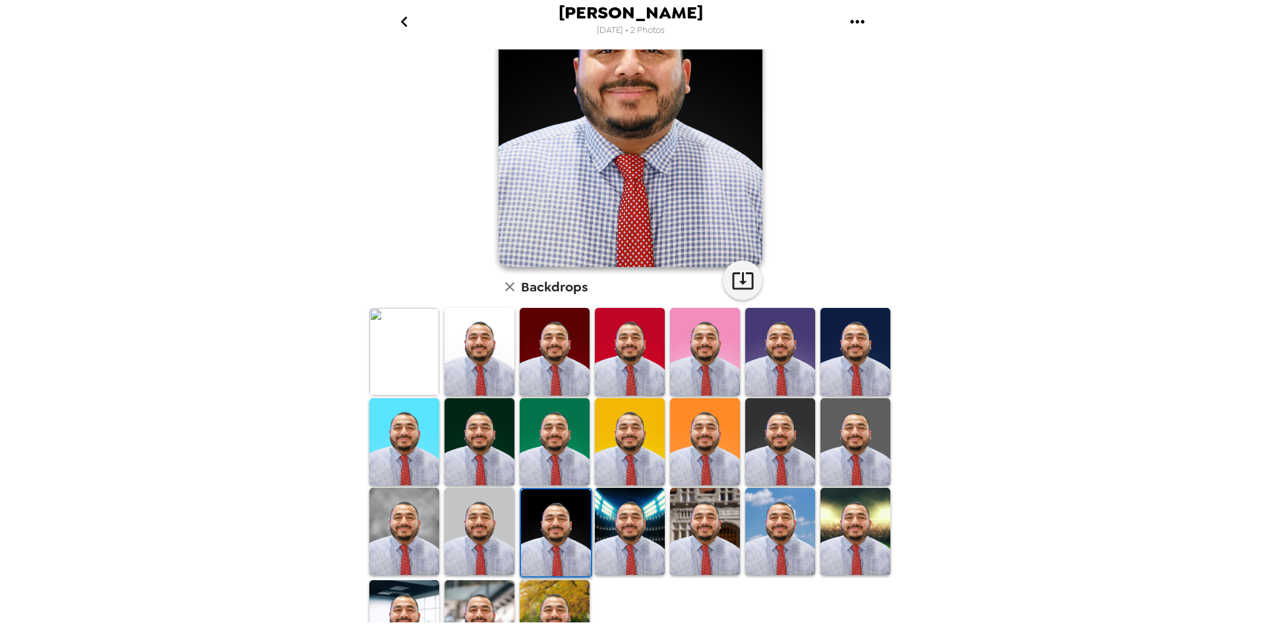
scroll to position [0, 0]
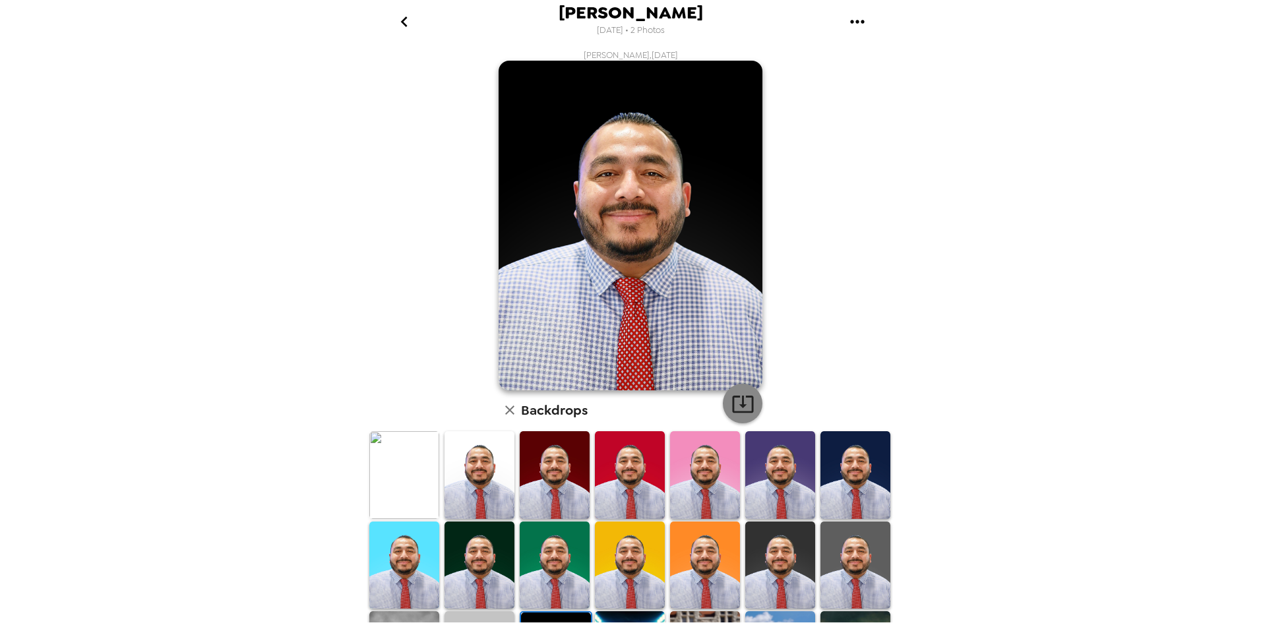
click at [735, 392] on icon "button" at bounding box center [742, 403] width 23 height 23
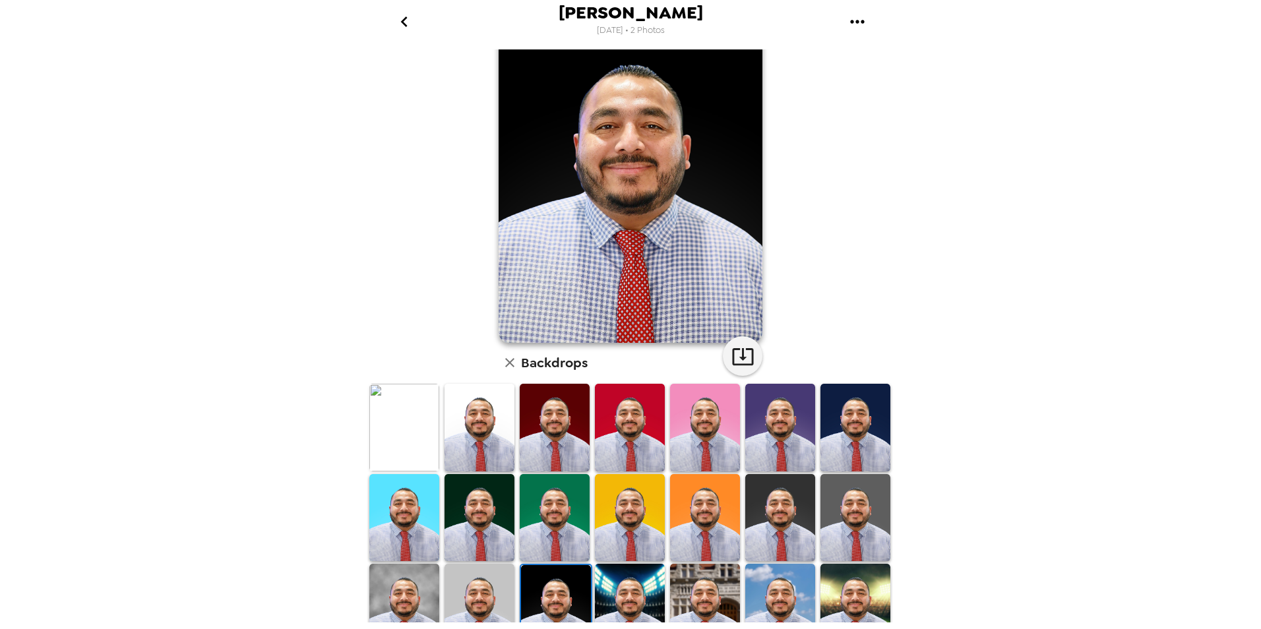
scroll to position [163, 0]
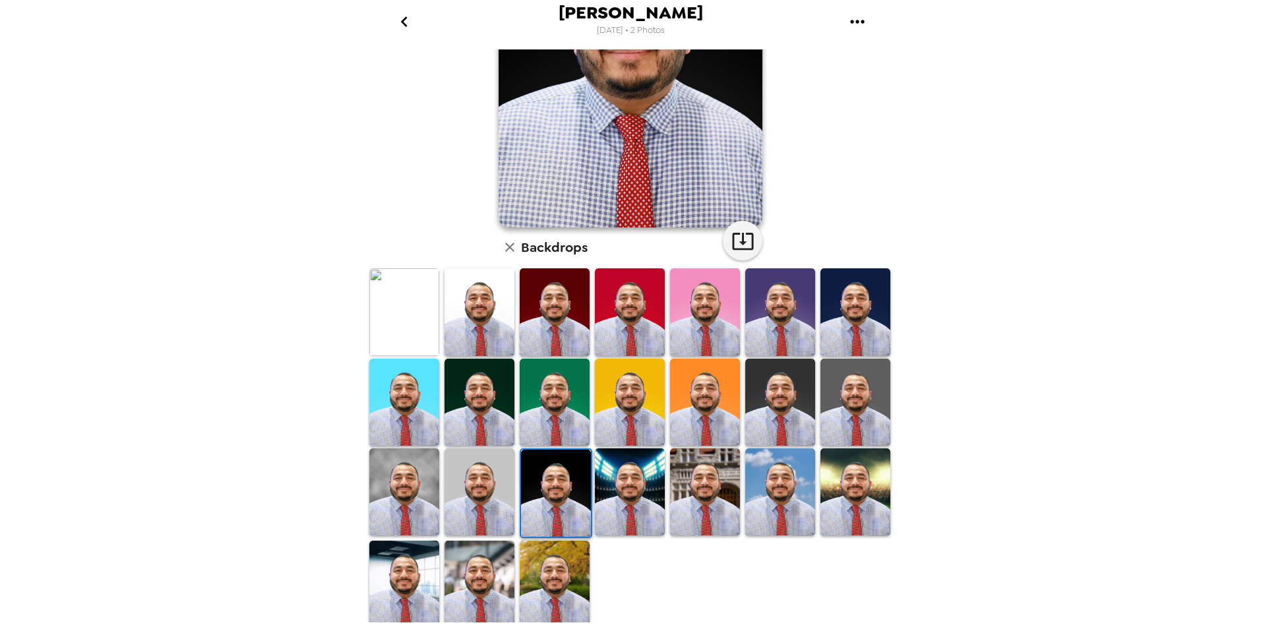
click at [410, 548] on img at bounding box center [404, 584] width 70 height 87
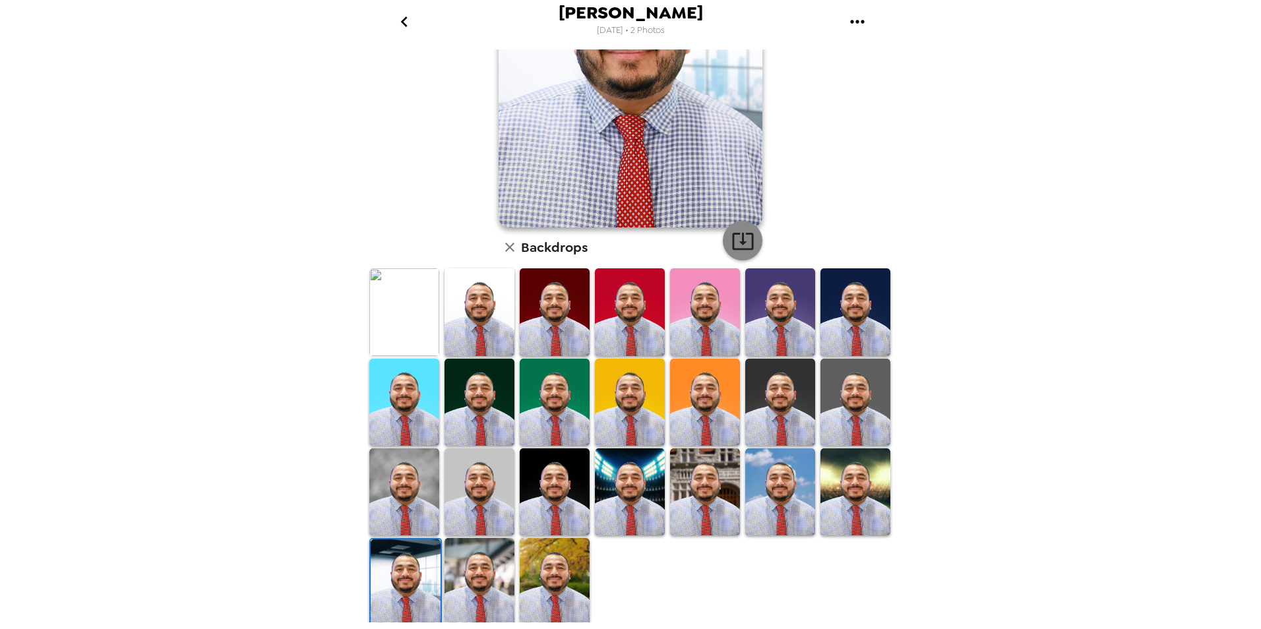
click at [731, 241] on icon "button" at bounding box center [742, 240] width 23 height 23
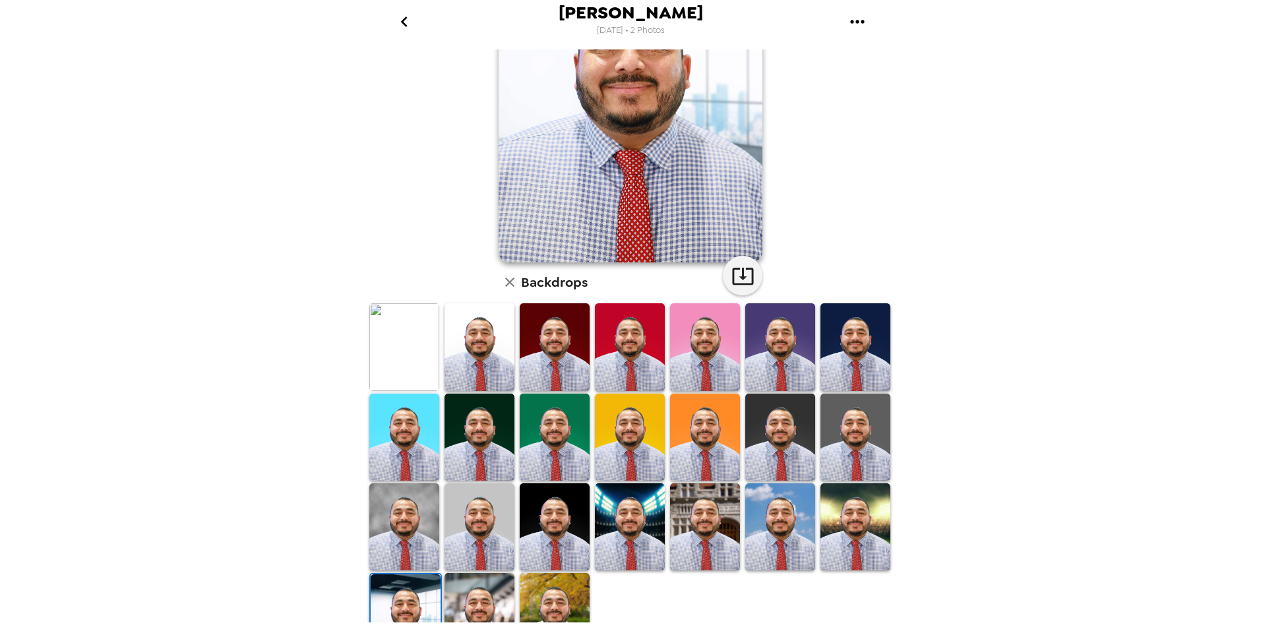
scroll to position [132, 0]
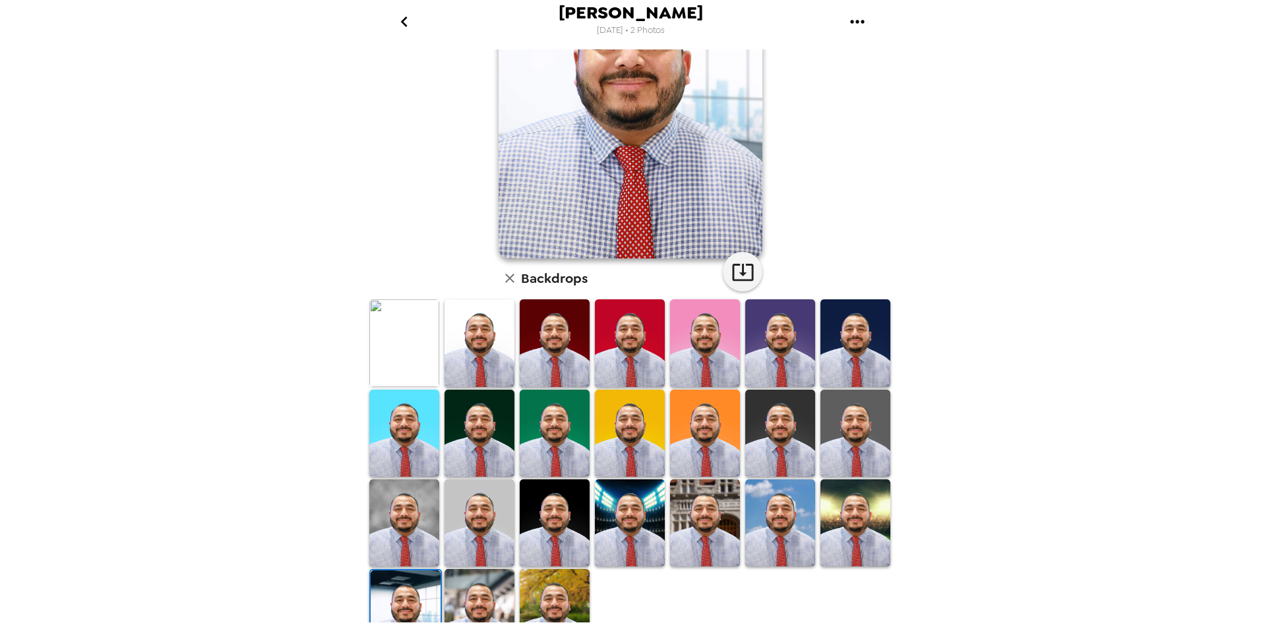
drag, startPoint x: 492, startPoint y: 584, endPoint x: 498, endPoint y: 574, distance: 12.1
click at [492, 584] on img at bounding box center [479, 612] width 70 height 87
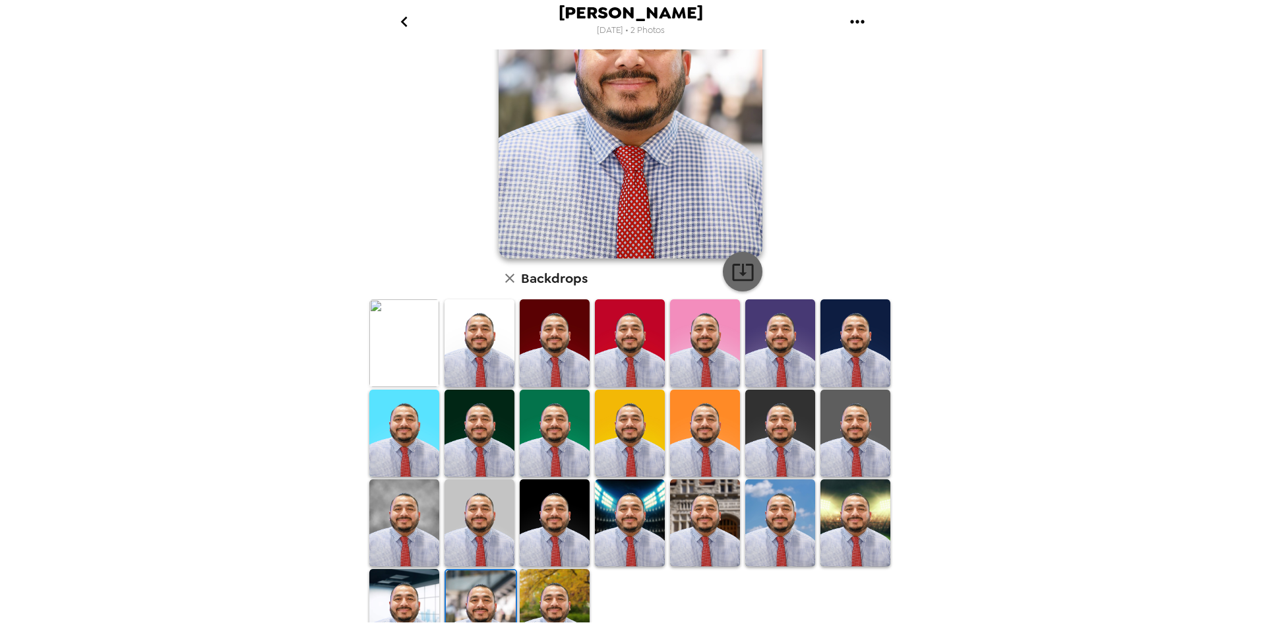
click at [747, 272] on icon "button" at bounding box center [742, 272] width 21 height 17
click at [706, 490] on img at bounding box center [705, 522] width 70 height 87
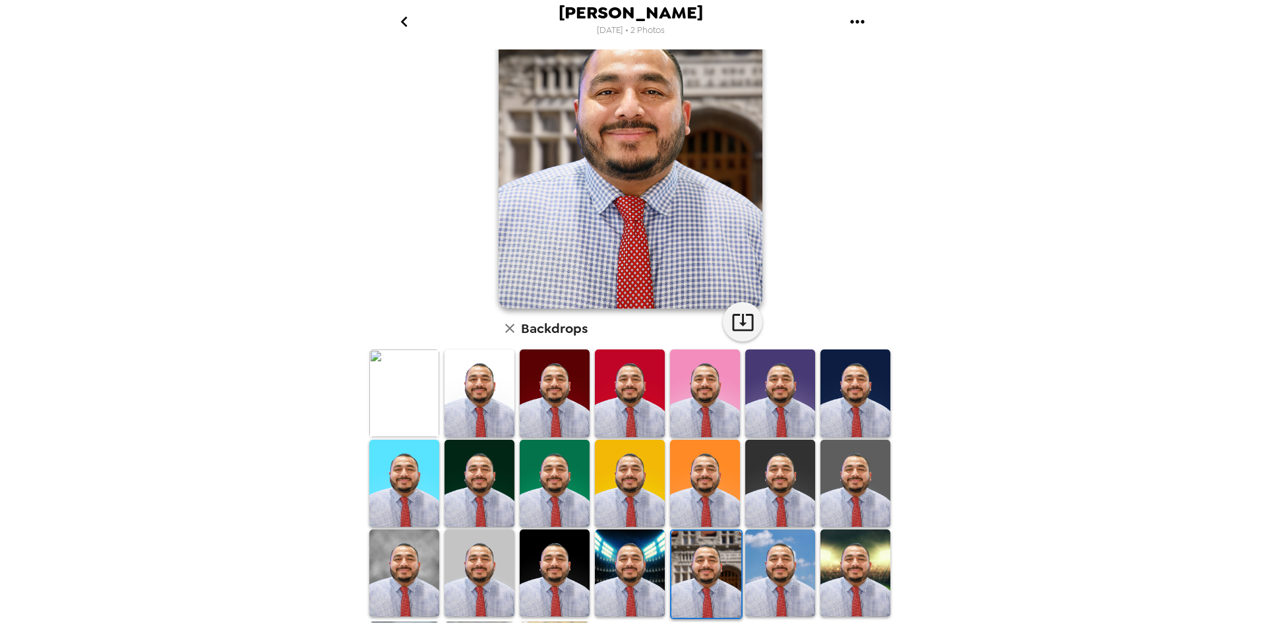
scroll to position [0, 0]
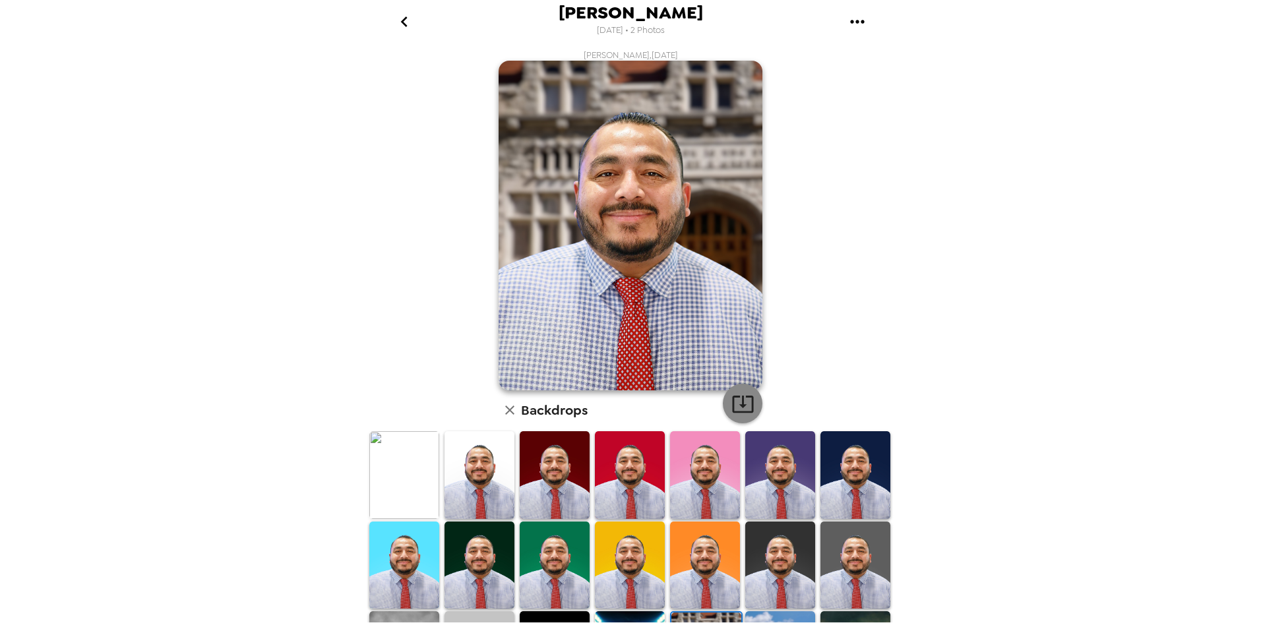
click at [740, 400] on icon "button" at bounding box center [742, 403] width 23 height 23
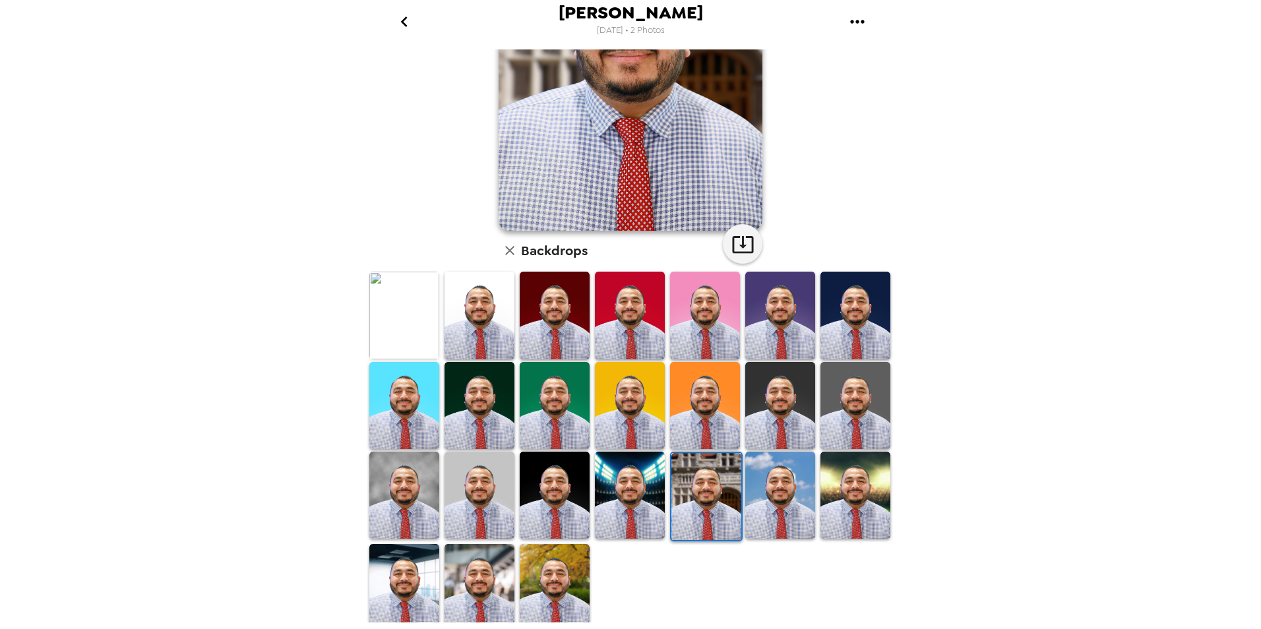
scroll to position [163, 0]
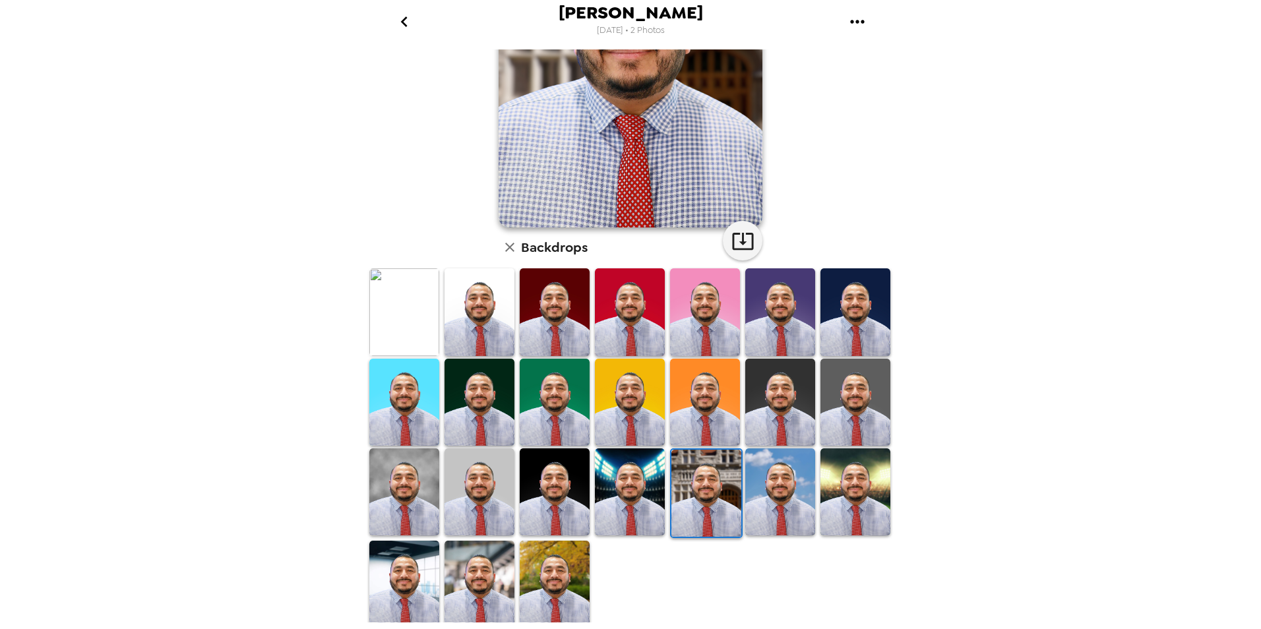
click at [479, 570] on img at bounding box center [479, 584] width 70 height 87
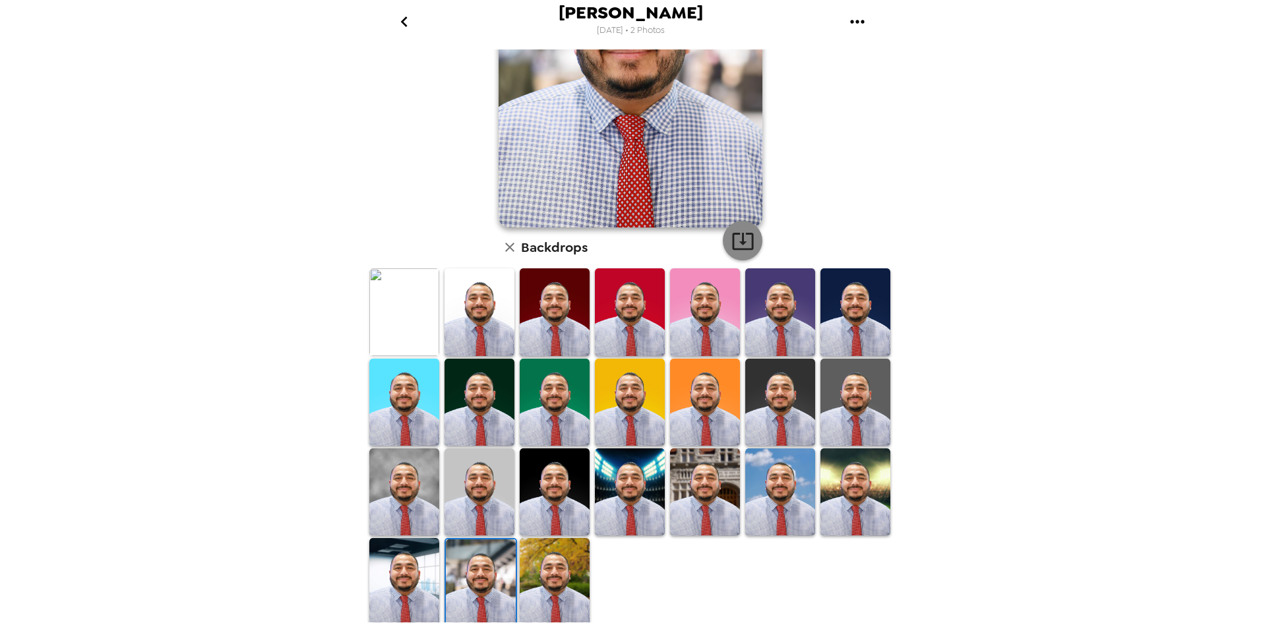
click at [739, 224] on button "button" at bounding box center [743, 241] width 40 height 40
click at [763, 395] on img at bounding box center [780, 402] width 70 height 87
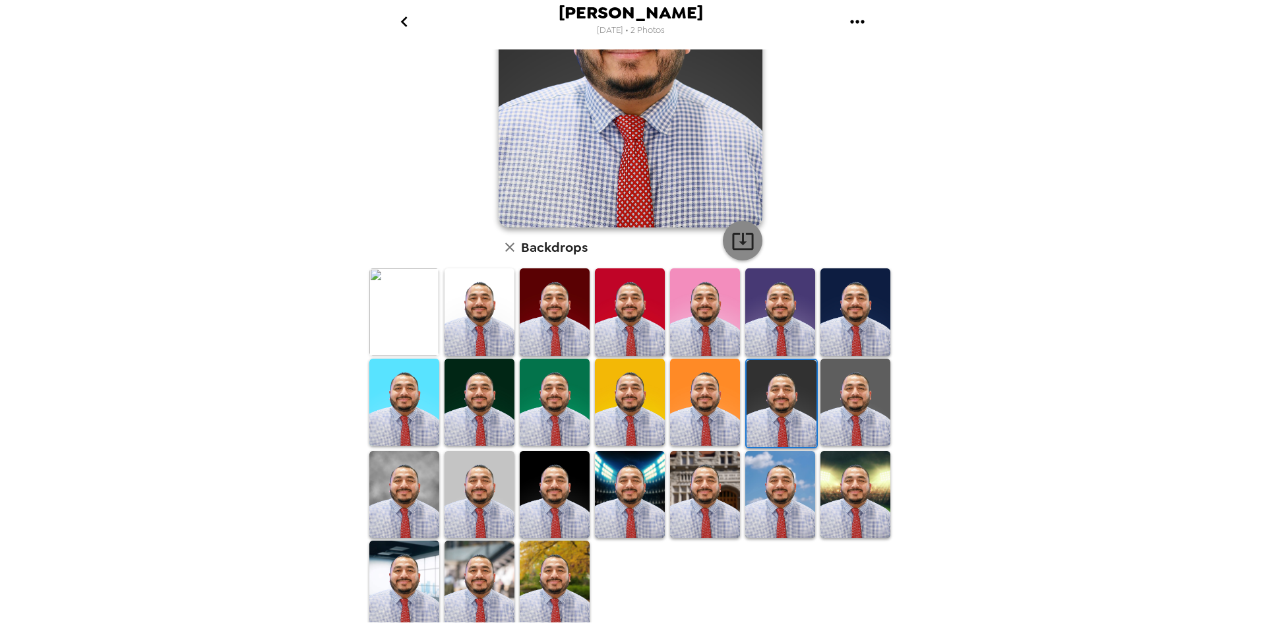
click at [739, 243] on icon "button" at bounding box center [742, 241] width 21 height 17
click at [844, 381] on img at bounding box center [855, 402] width 70 height 87
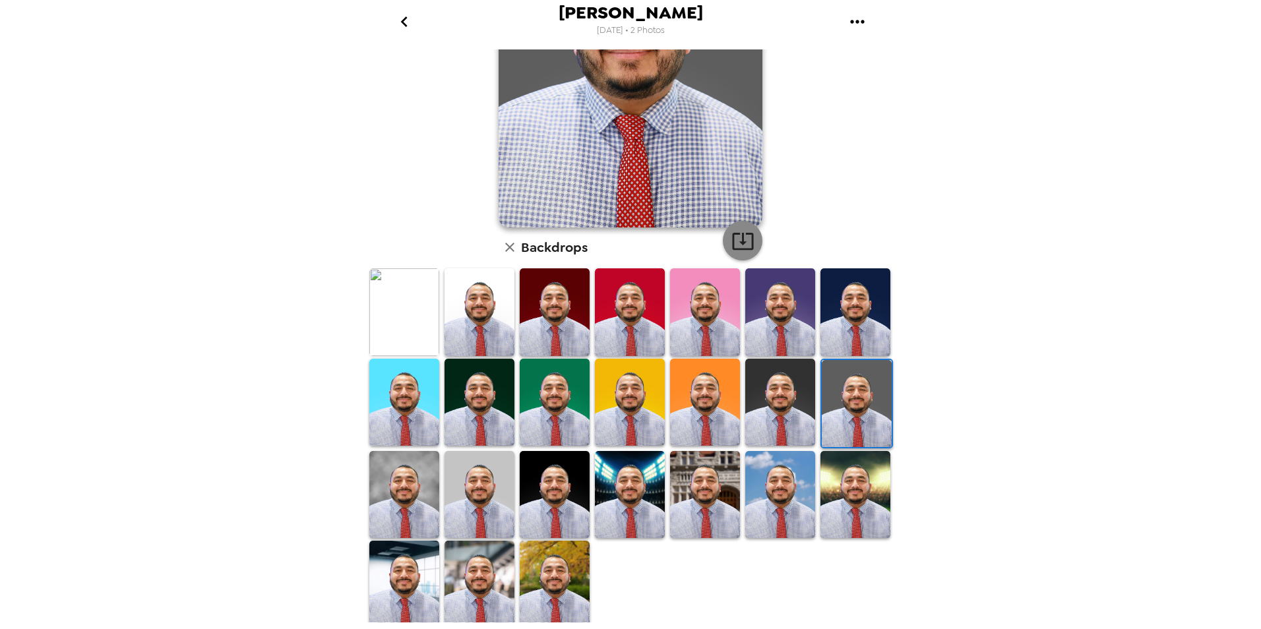
click at [743, 240] on icon "button" at bounding box center [742, 240] width 23 height 23
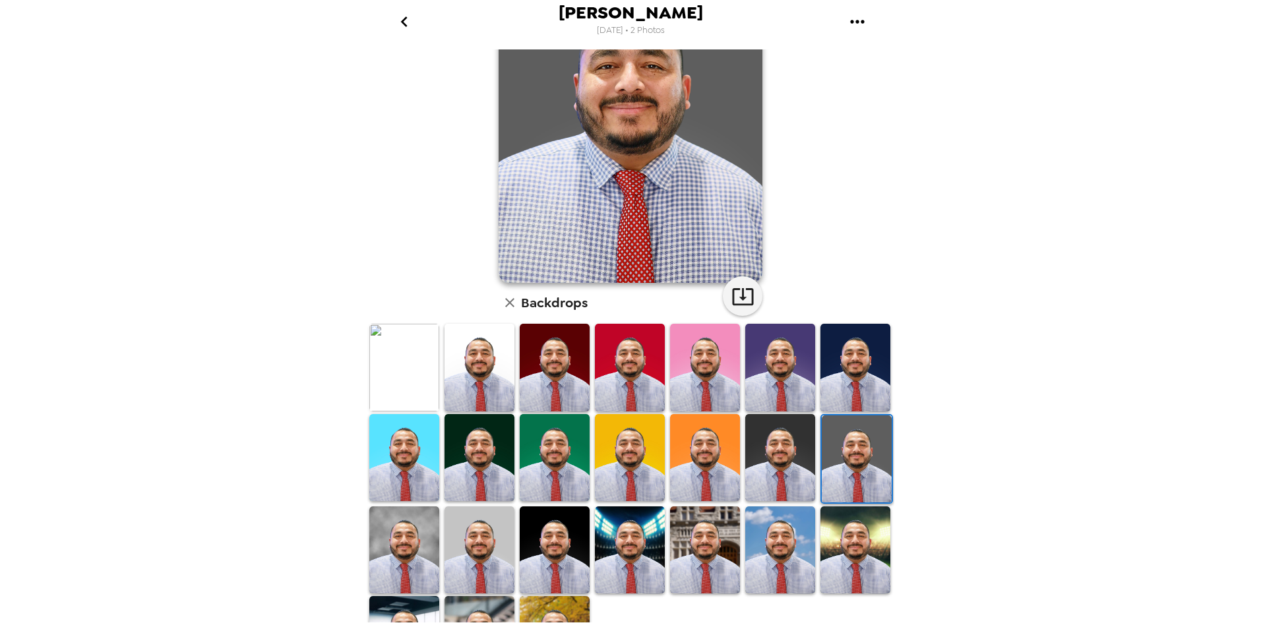
scroll to position [0, 0]
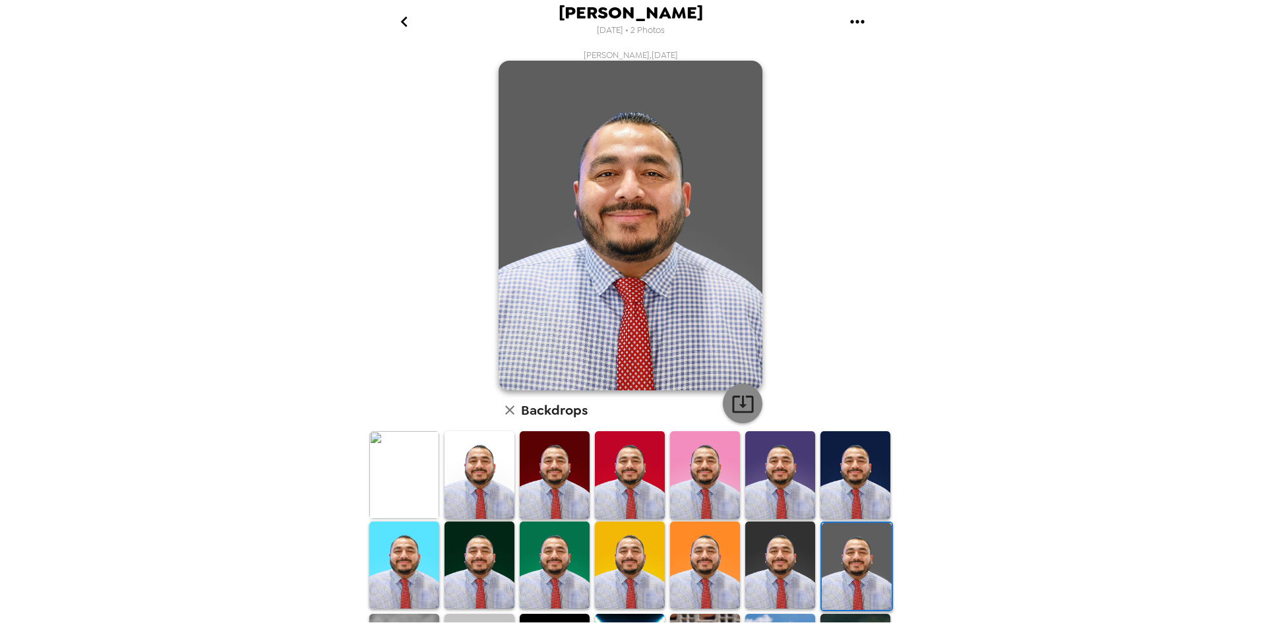
click at [741, 398] on icon "button" at bounding box center [742, 403] width 23 height 23
